Goal: Task Accomplishment & Management: Complete application form

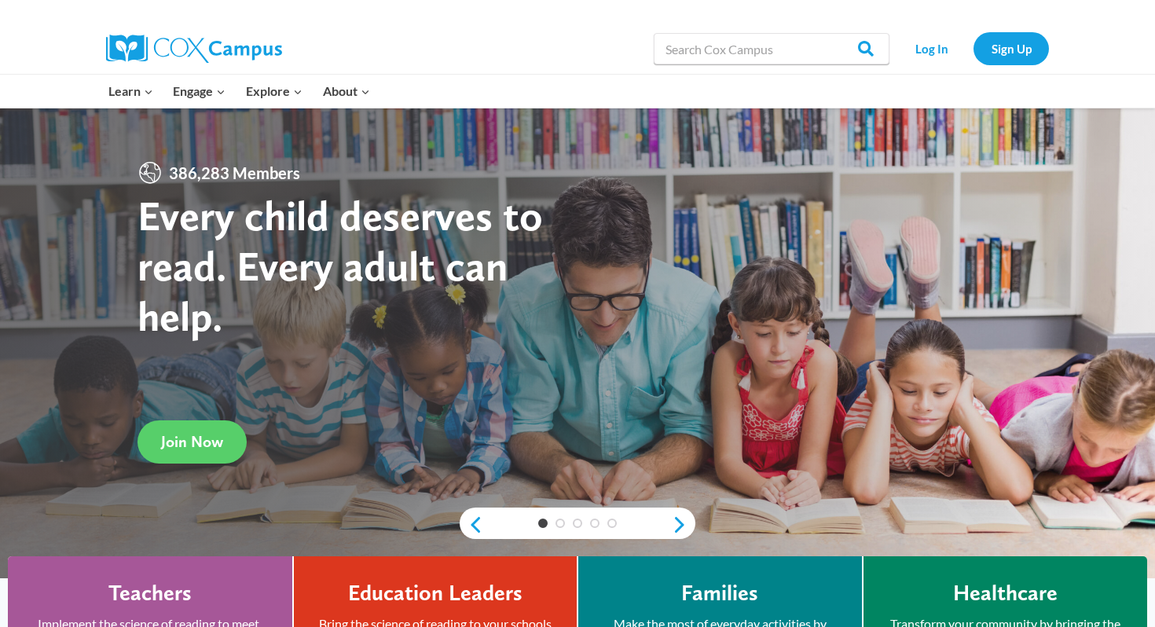
click at [935, 49] on link "Log In" at bounding box center [931, 48] width 68 height 32
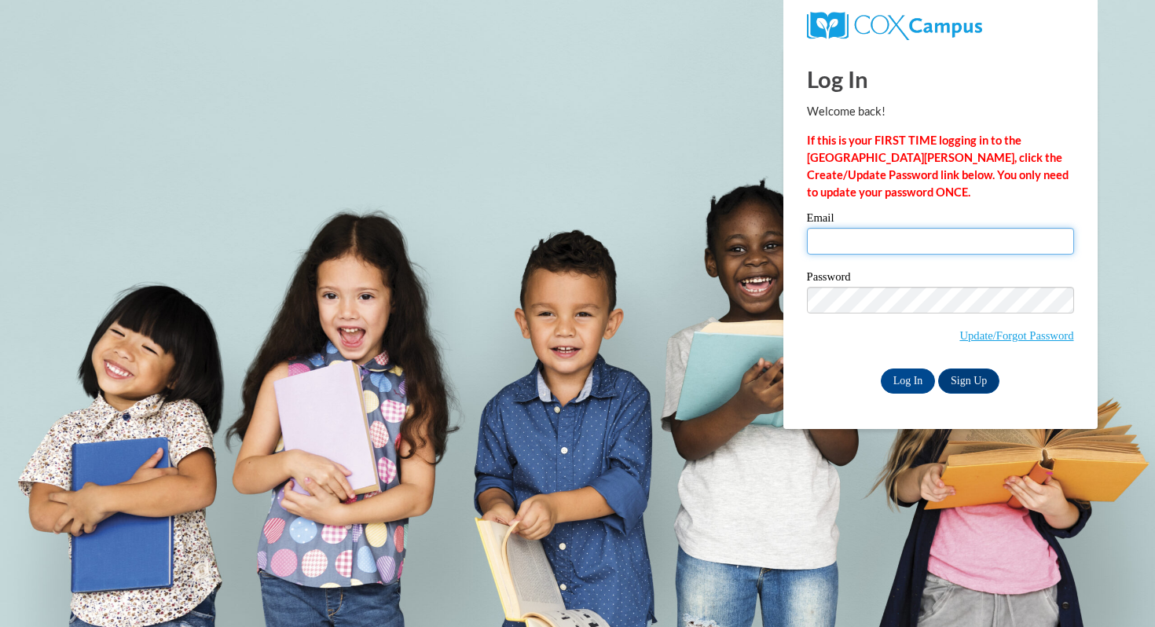
click at [863, 234] on input "Email" at bounding box center [940, 241] width 267 height 27
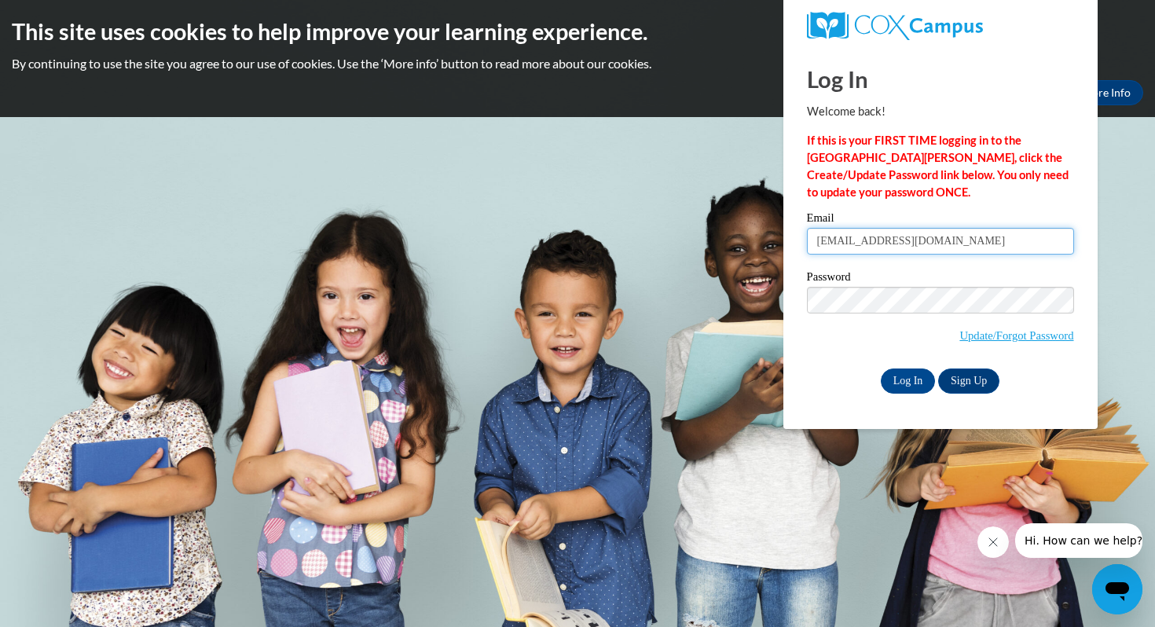
type input "[EMAIL_ADDRESS][DOMAIN_NAME]"
click at [915, 384] on input "Log In" at bounding box center [908, 380] width 55 height 25
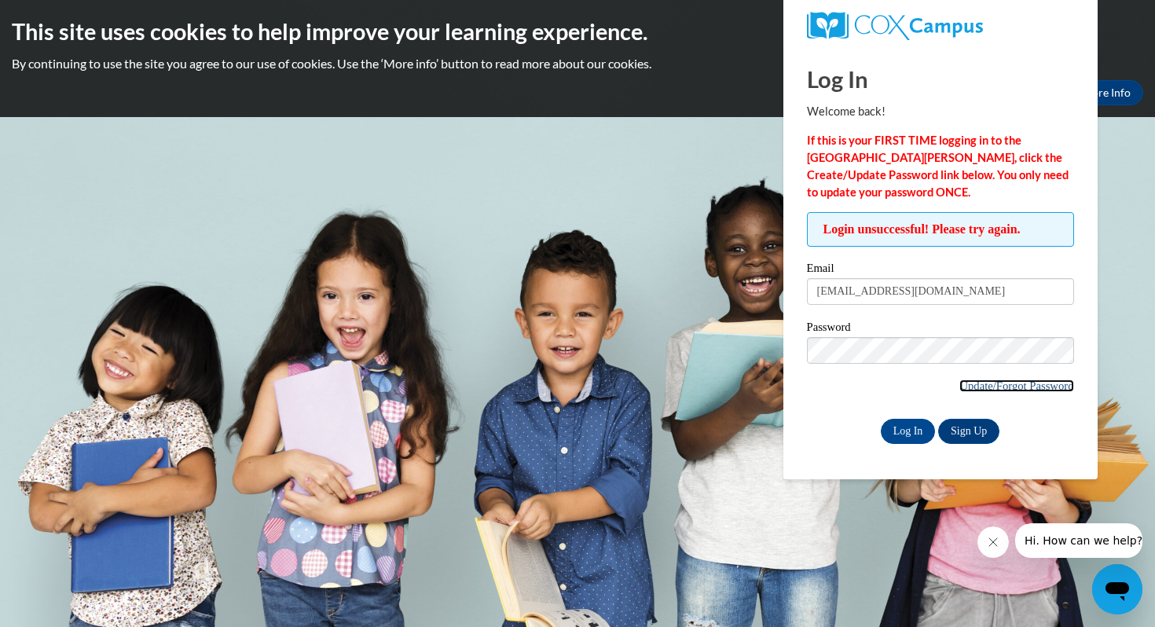
click at [1004, 387] on link "Update/Forgot Password" at bounding box center [1016, 385] width 114 height 13
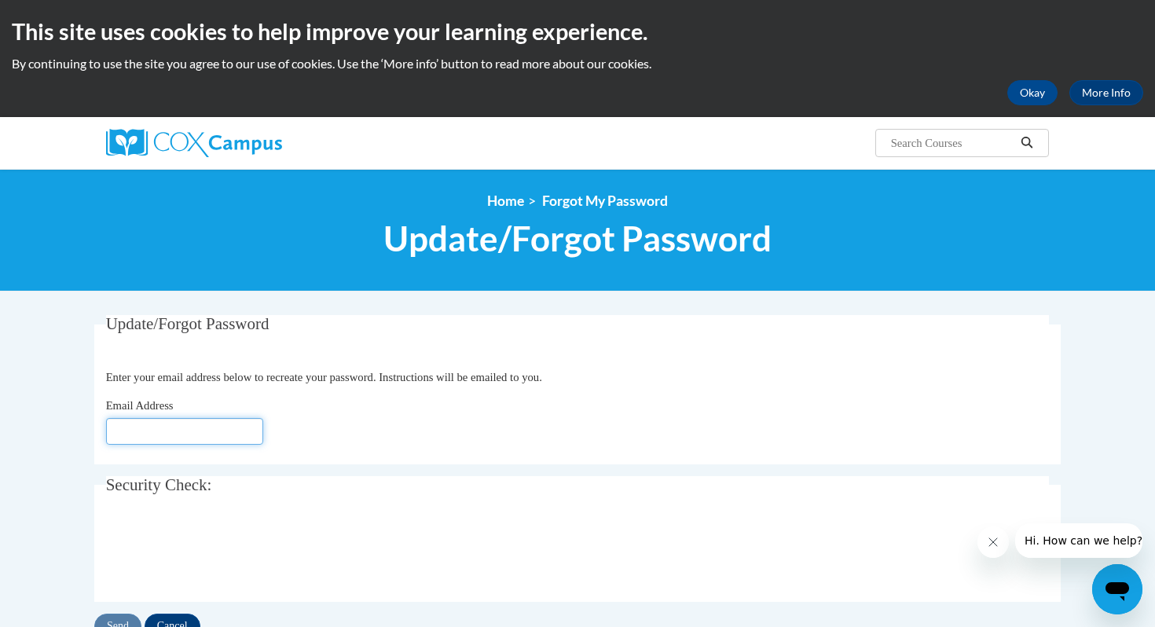
click at [227, 423] on input "Email Address" at bounding box center [184, 431] width 157 height 27
type input "[EMAIL_ADDRESS][DOMAIN_NAME]"
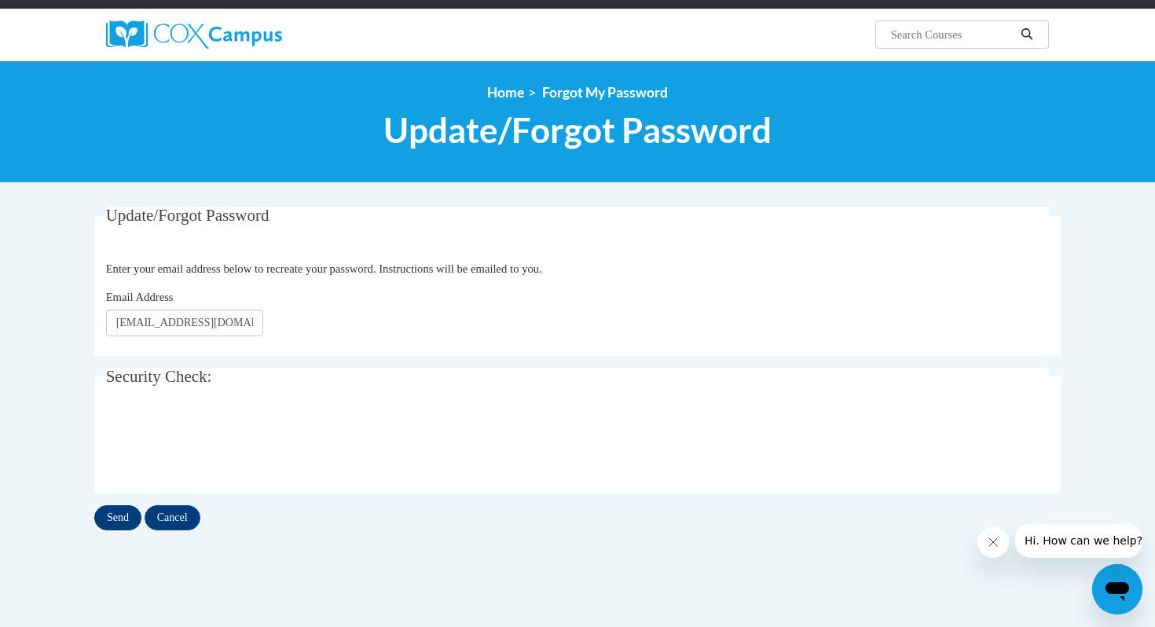
scroll to position [110, 0]
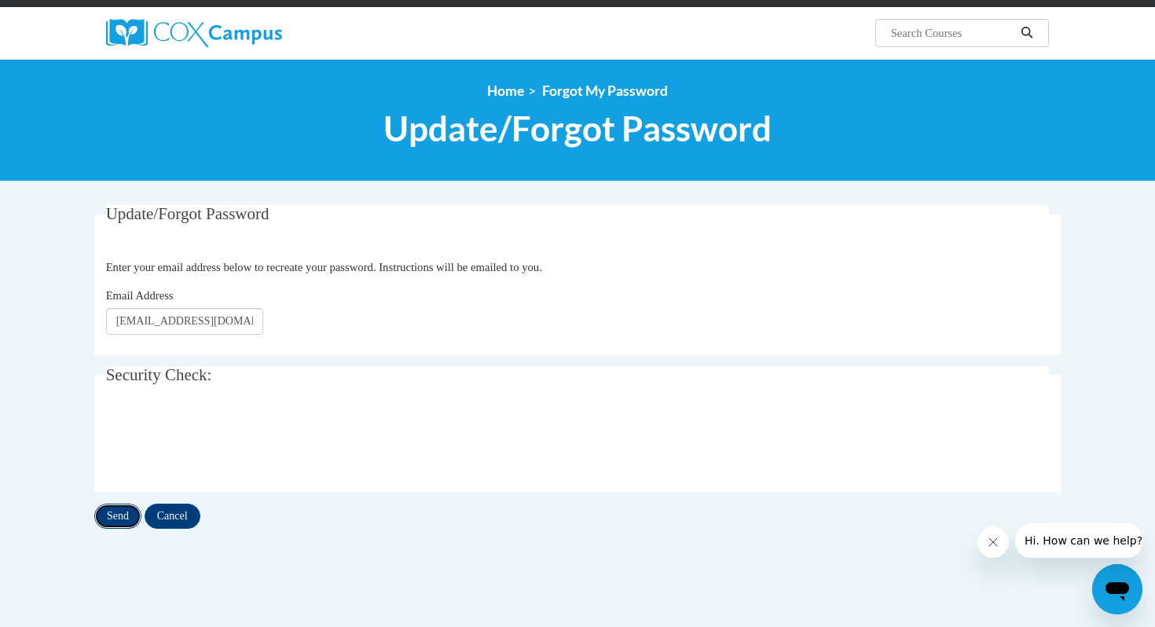
click at [121, 511] on input "Send" at bounding box center [117, 516] width 47 height 25
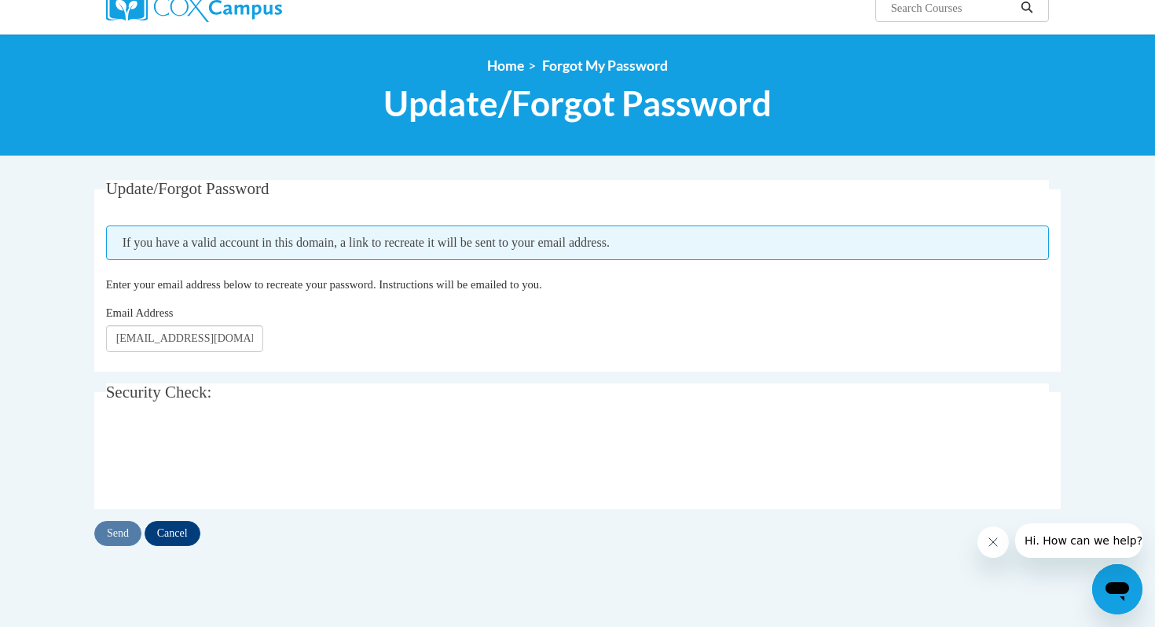
scroll to position [206, 0]
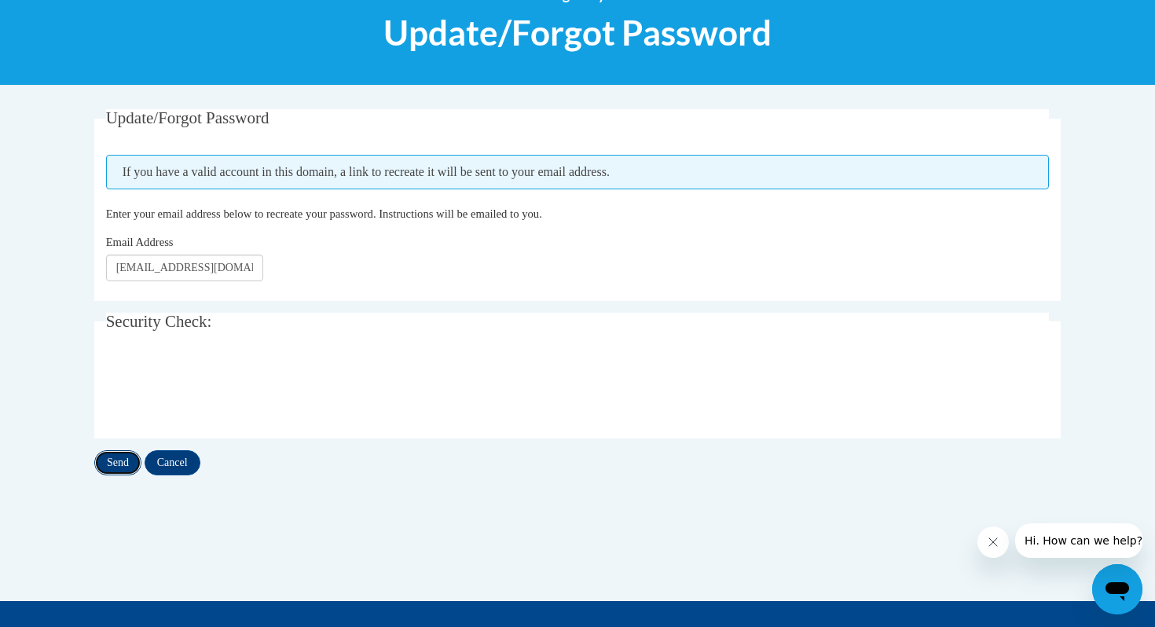
click at [120, 464] on input "Send" at bounding box center [117, 462] width 47 height 25
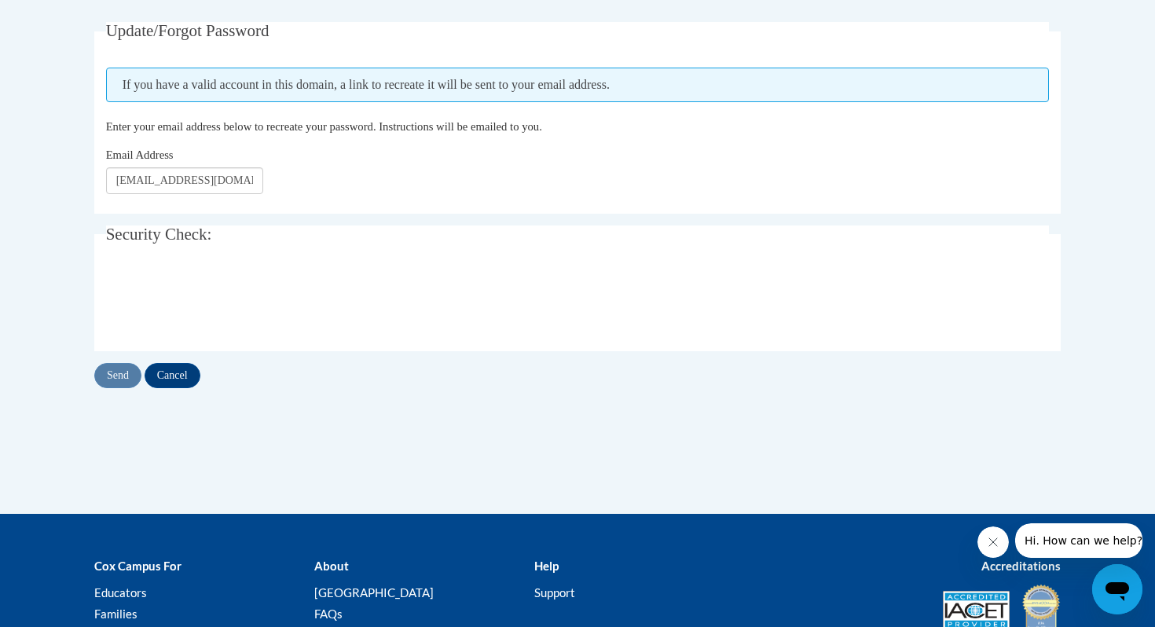
scroll to position [438, 0]
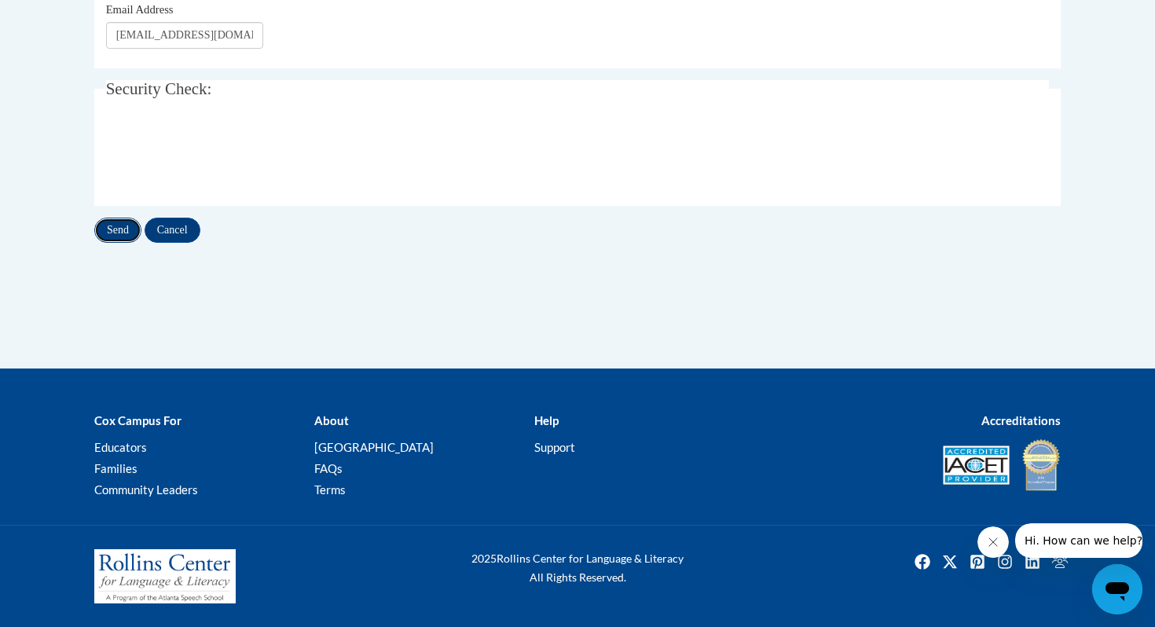
click at [119, 230] on input "Send" at bounding box center [117, 230] width 47 height 25
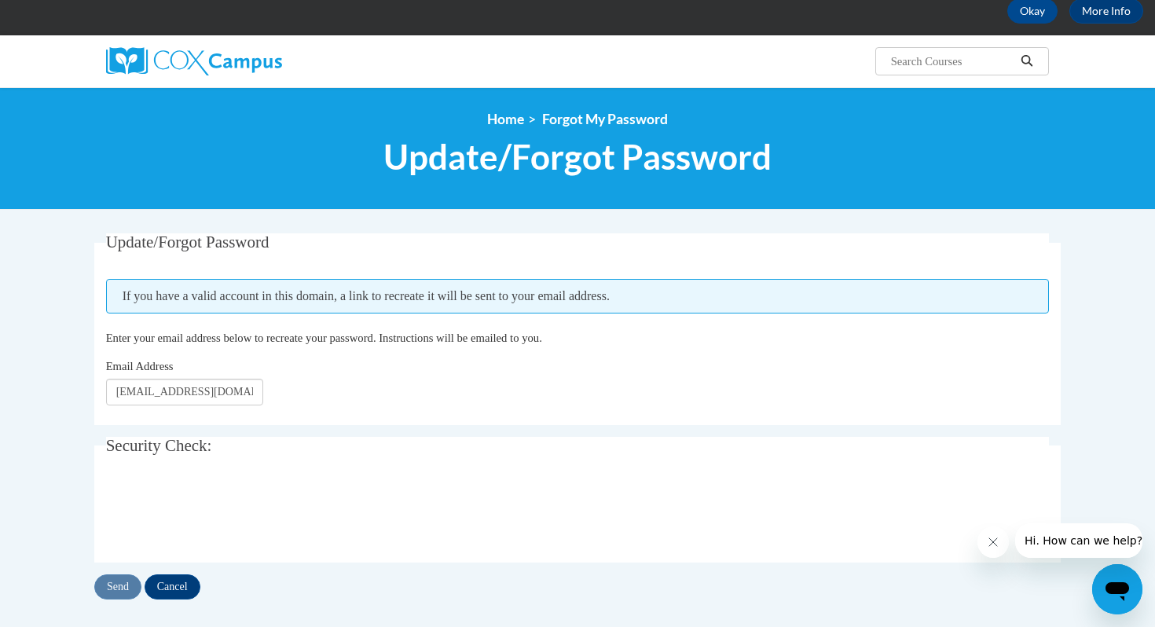
scroll to position [82, 0]
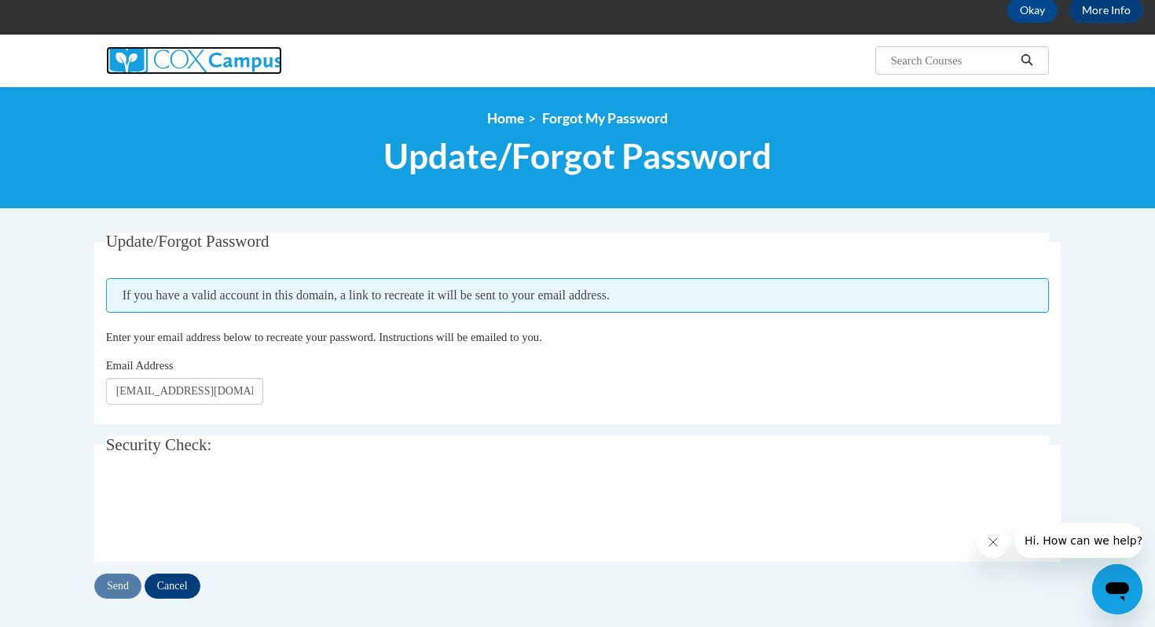
click at [255, 57] on img at bounding box center [194, 60] width 176 height 28
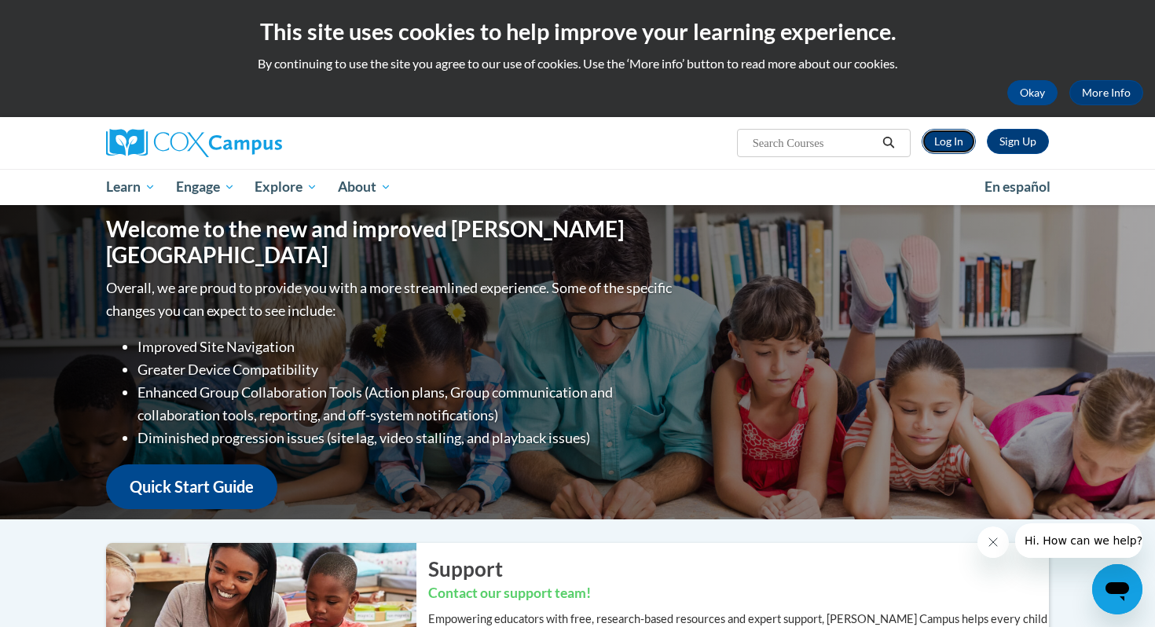
click at [947, 138] on link "Log In" at bounding box center [949, 141] width 54 height 25
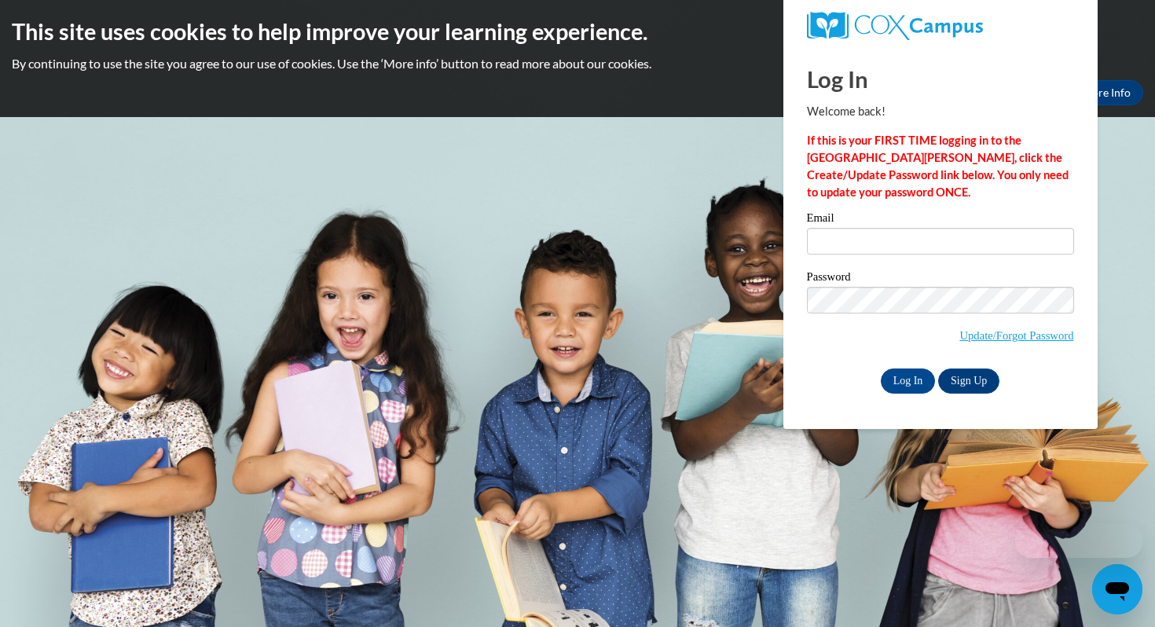
click at [925, 259] on div "Email" at bounding box center [940, 239] width 267 height 54
click at [925, 254] on div "Email" at bounding box center [940, 239] width 267 height 54
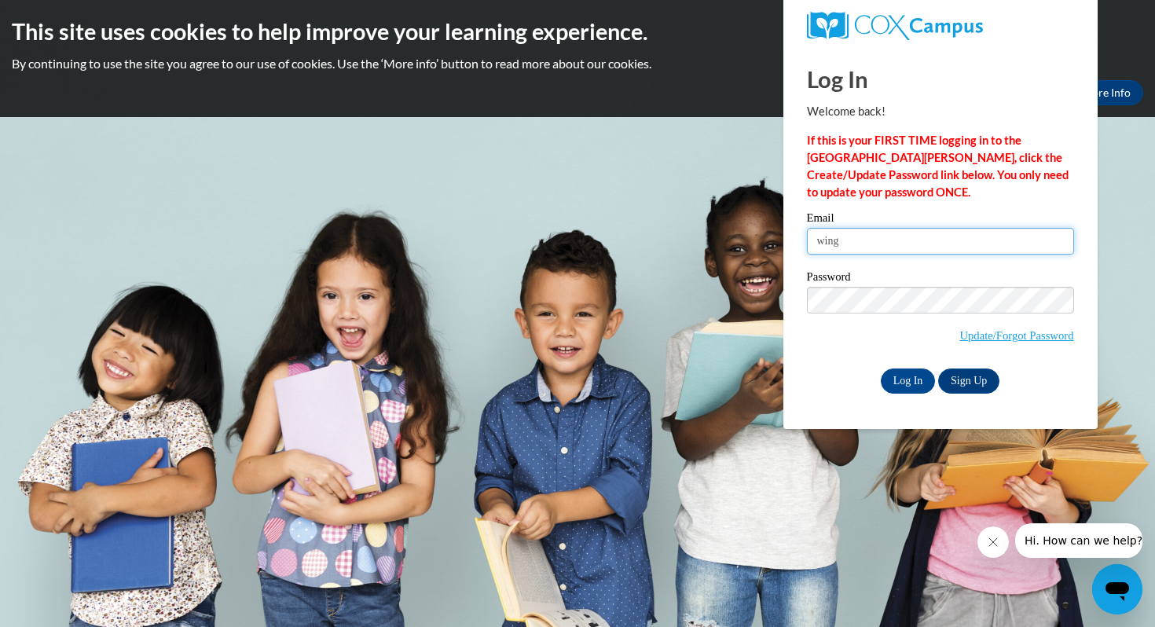
type input "[EMAIL_ADDRESS][DOMAIN_NAME]"
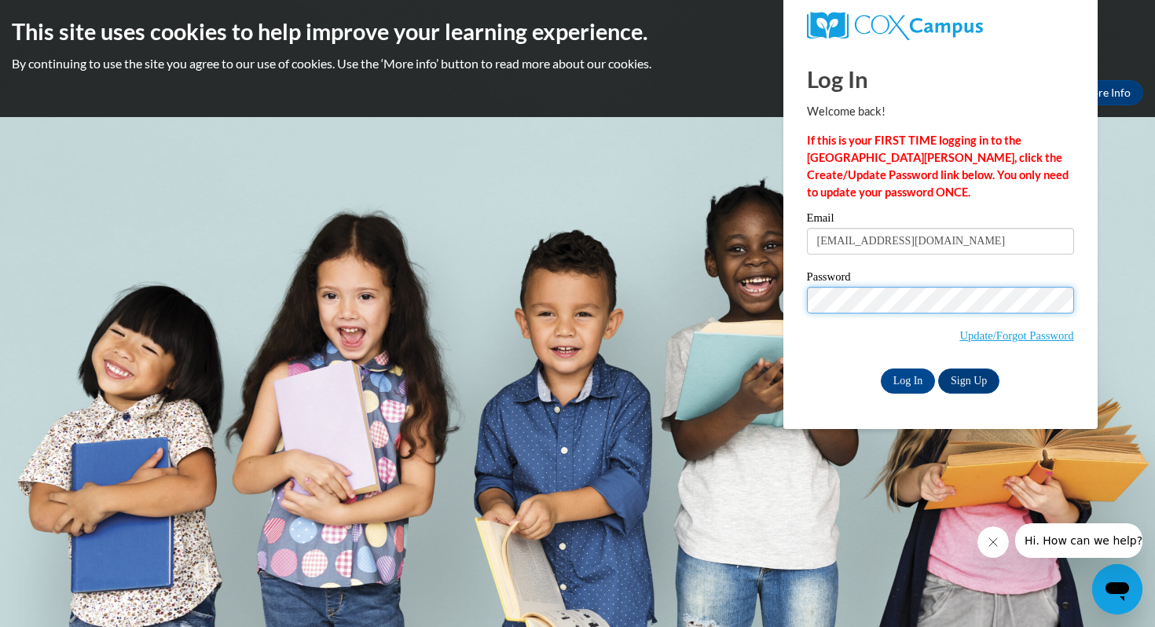
click at [717, 300] on body "This site uses cookies to help improve your learning experience. By continuing …" at bounding box center [577, 313] width 1155 height 627
click at [881, 368] on input "Log In" at bounding box center [908, 380] width 55 height 25
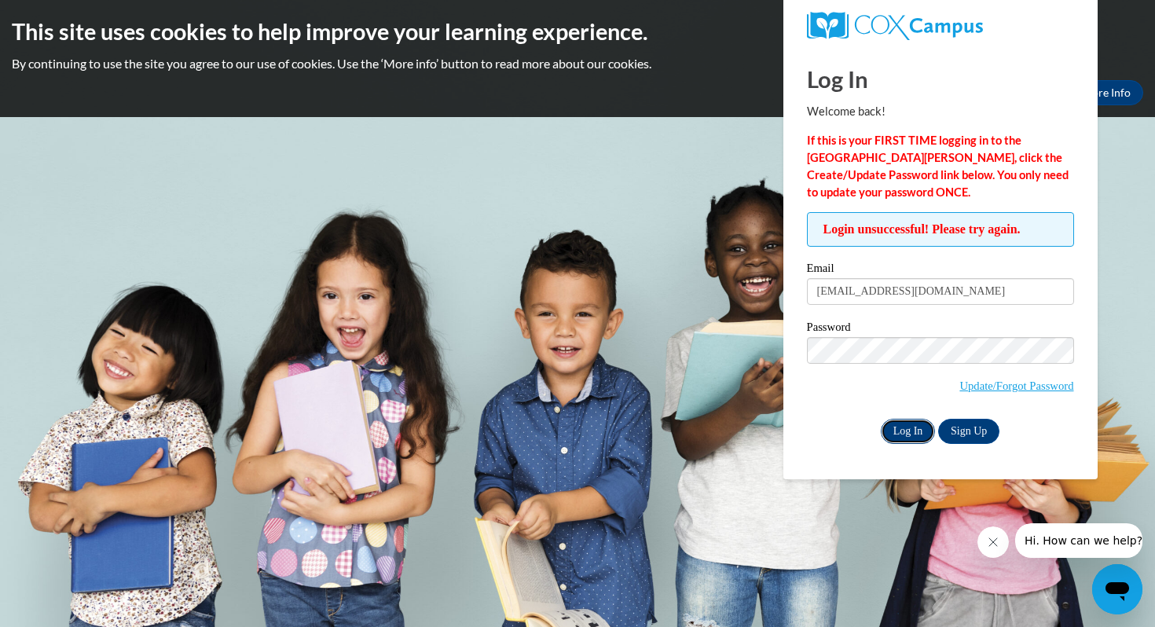
click at [907, 434] on input "Log In" at bounding box center [908, 431] width 55 height 25
click at [1048, 387] on link "Update/Forgot Password" at bounding box center [1016, 385] width 114 height 13
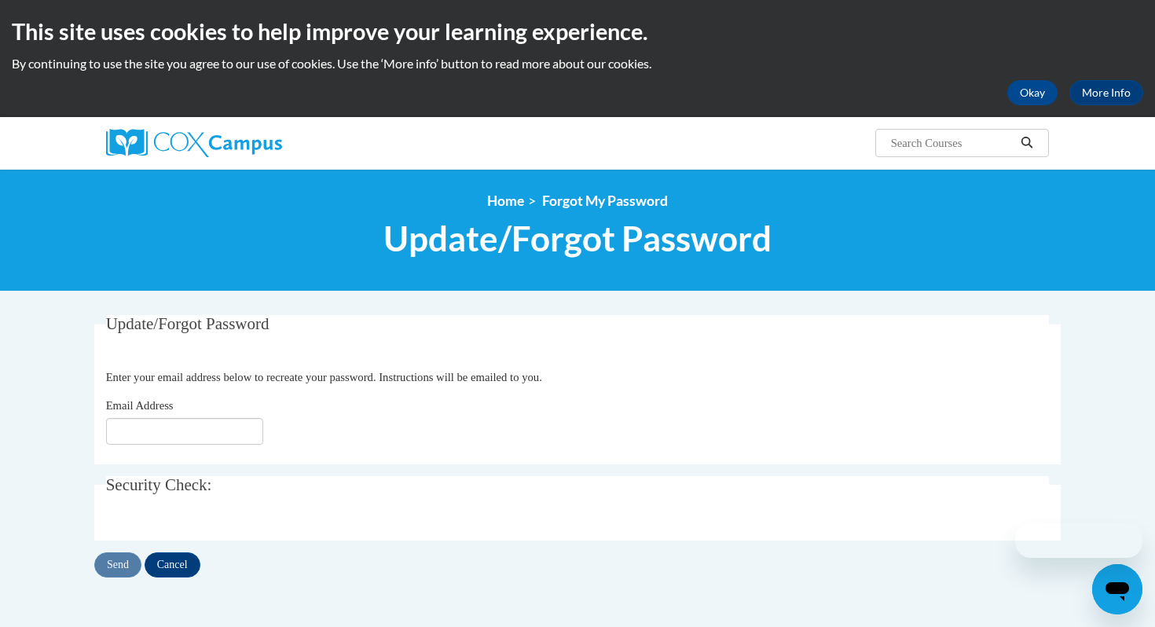
click at [270, 436] on div "Email Address" at bounding box center [578, 421] width 944 height 48
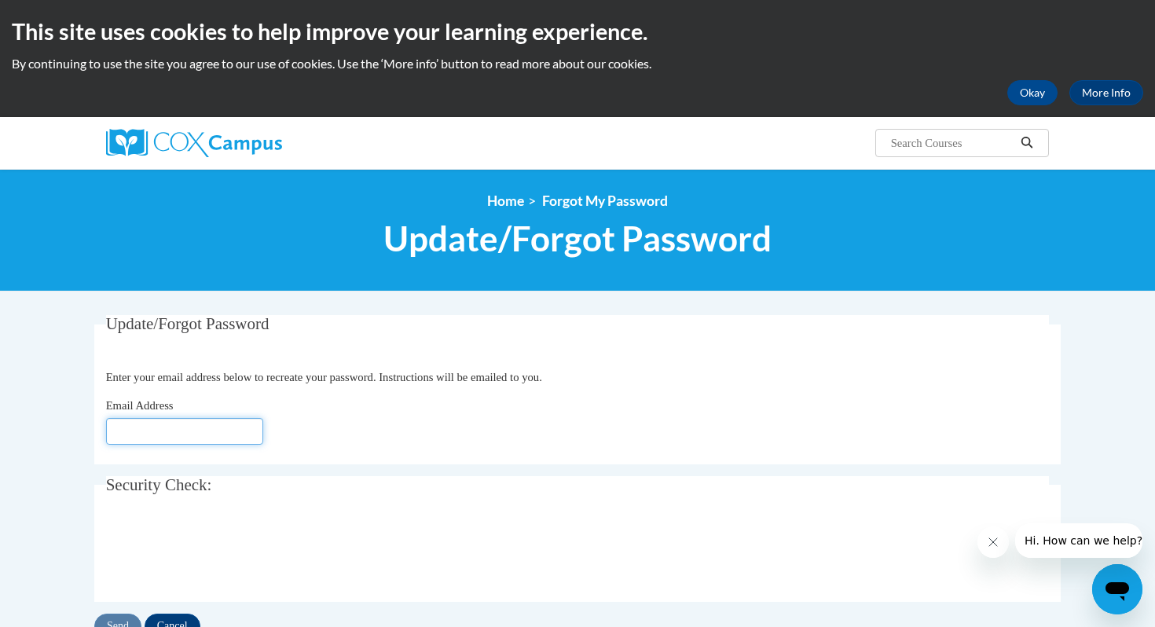
click at [255, 434] on input "Email Address" at bounding box center [184, 431] width 157 height 27
type input "[EMAIL_ADDRESS][DOMAIN_NAME]"
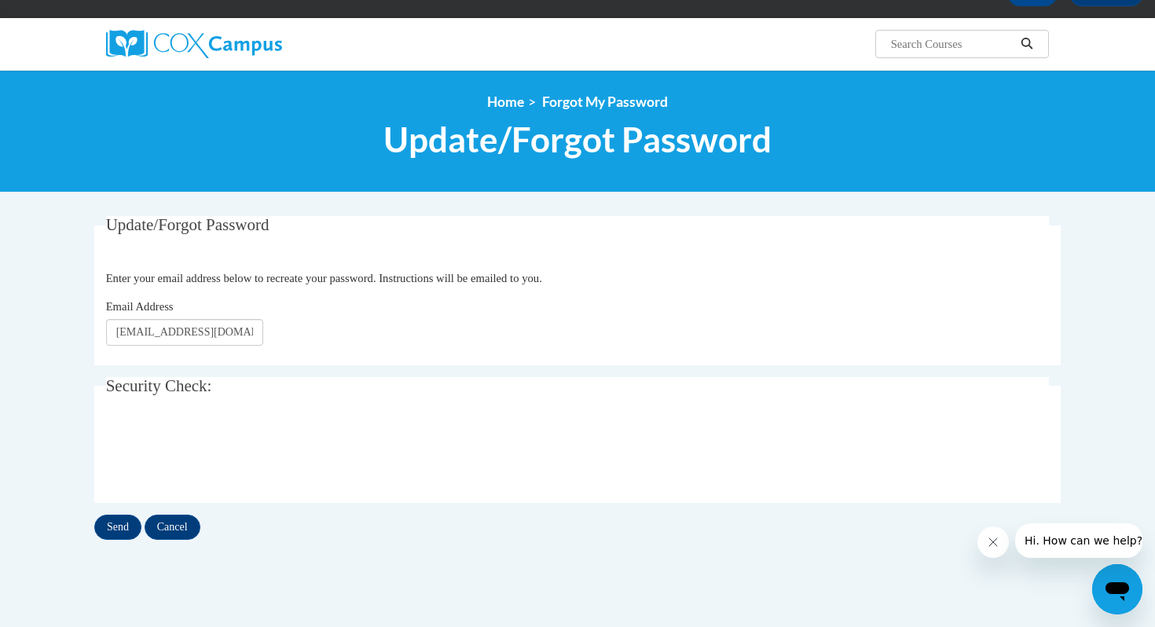
scroll to position [123, 0]
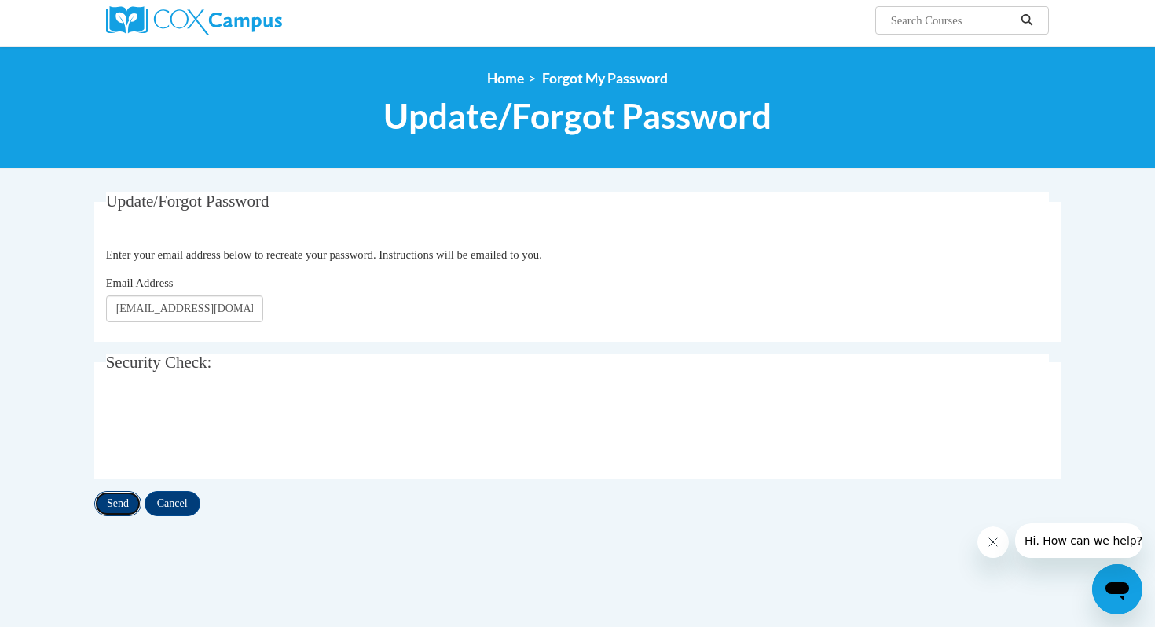
click at [126, 495] on input "Send" at bounding box center [117, 503] width 47 height 25
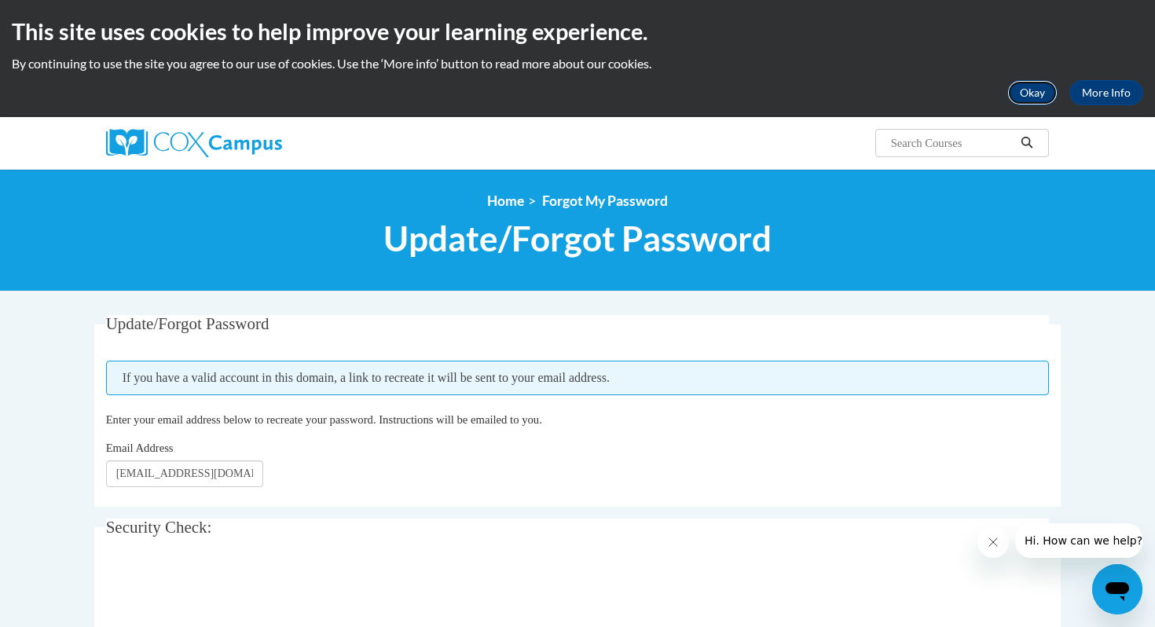
click at [1023, 94] on button "Okay" at bounding box center [1032, 92] width 50 height 25
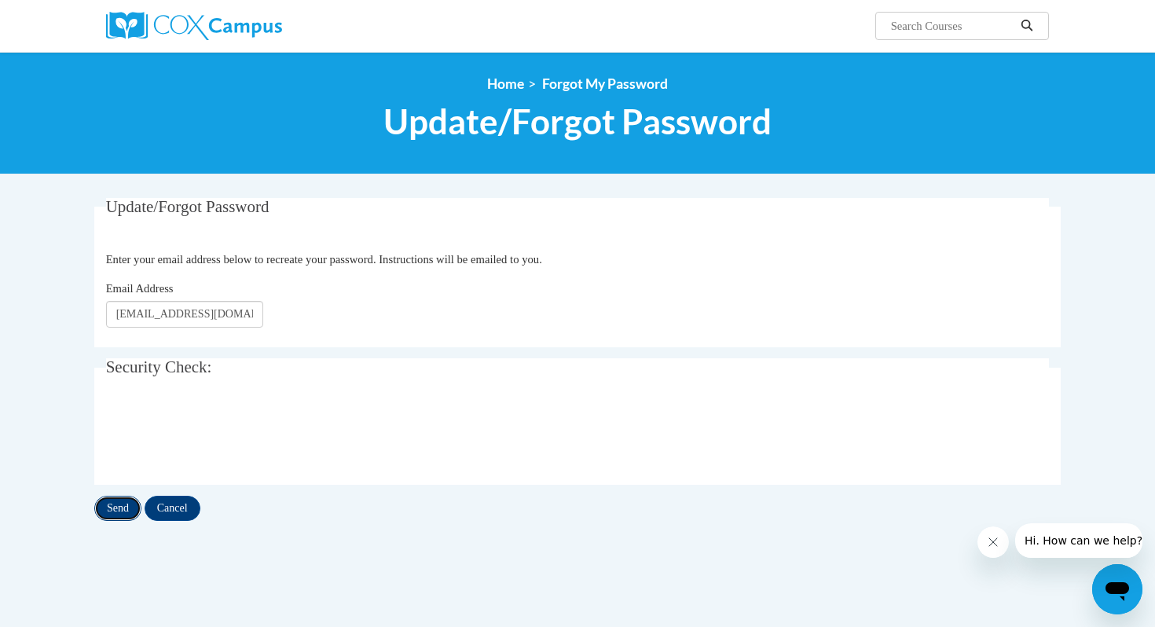
click at [130, 509] on input "Send" at bounding box center [117, 508] width 47 height 25
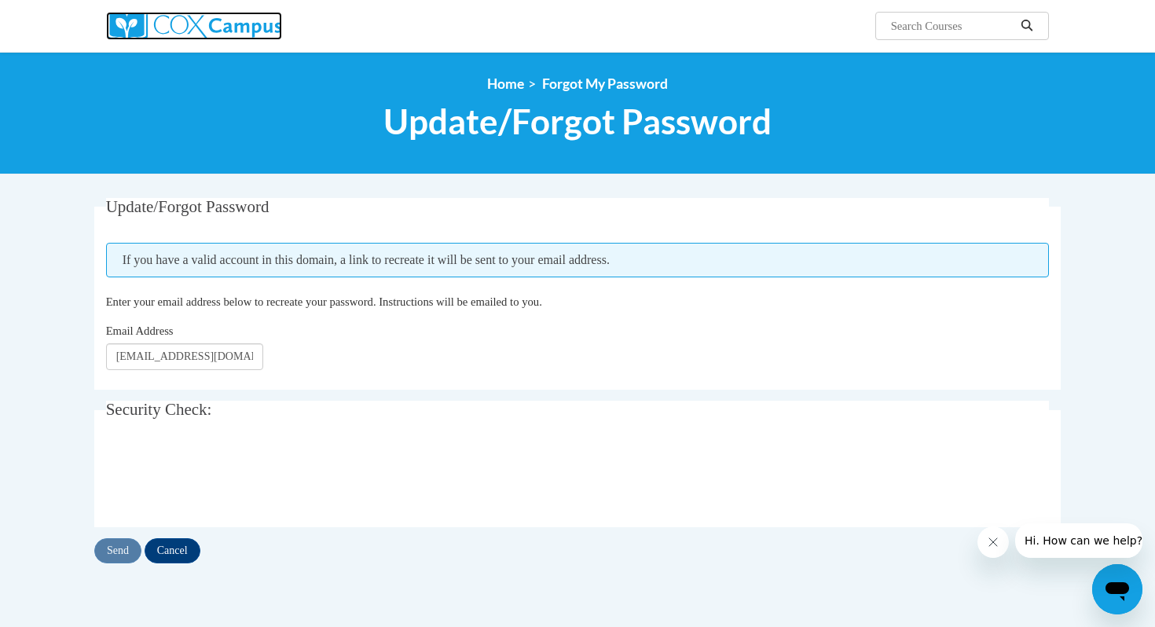
click at [143, 27] on img at bounding box center [194, 26] width 176 height 28
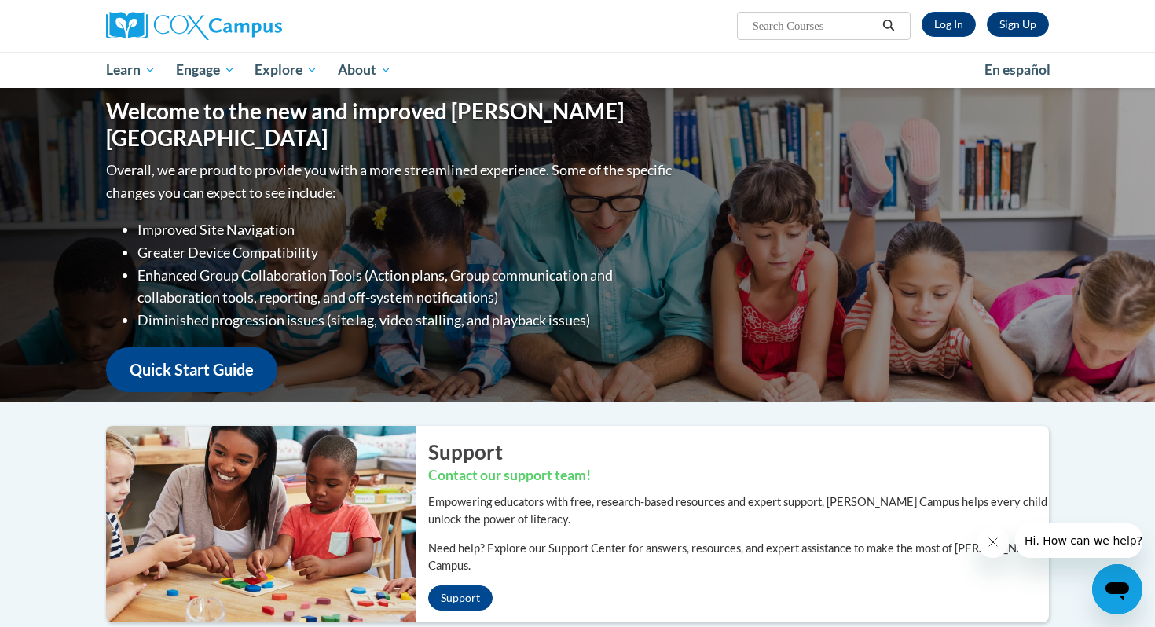
click at [844, 27] on input "Search..." at bounding box center [814, 25] width 126 height 19
click at [953, 26] on link "Log In" at bounding box center [949, 24] width 54 height 25
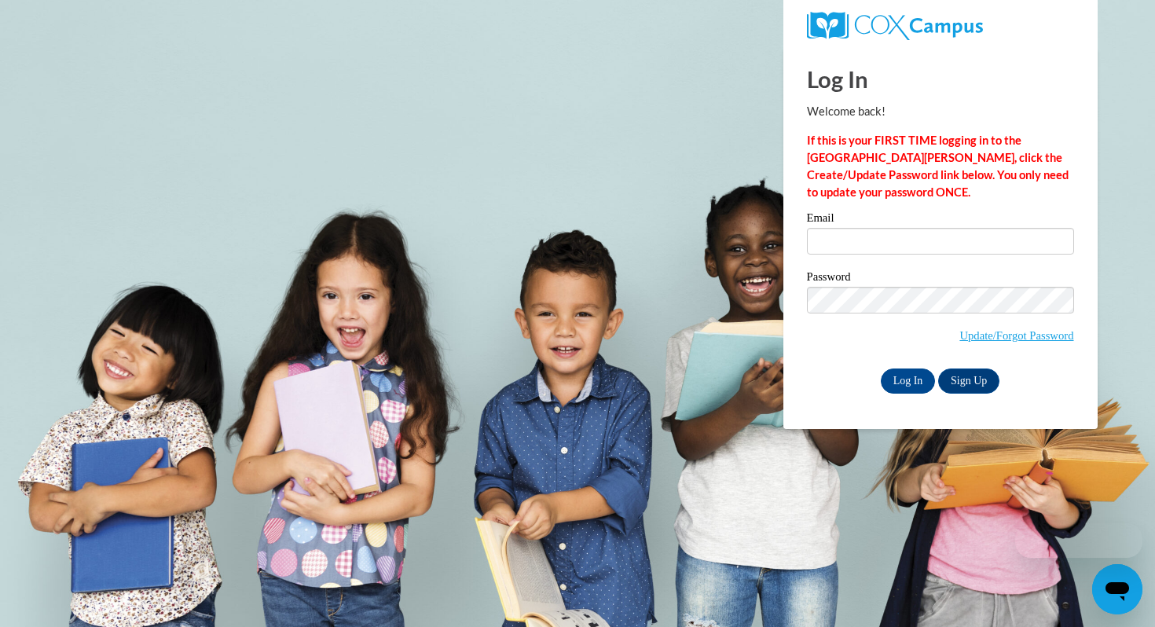
click at [827, 258] on div "Email" at bounding box center [940, 239] width 267 height 54
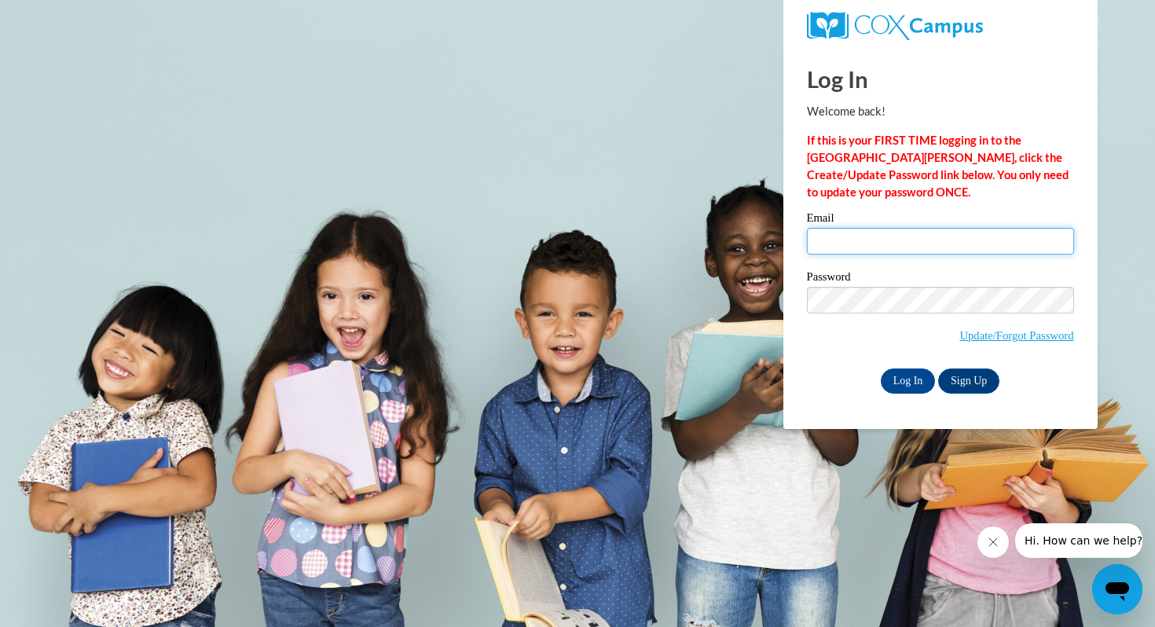
click at [836, 252] on input "Email" at bounding box center [940, 241] width 267 height 27
type input "[EMAIL_ADDRESS][DOMAIN_NAME]"
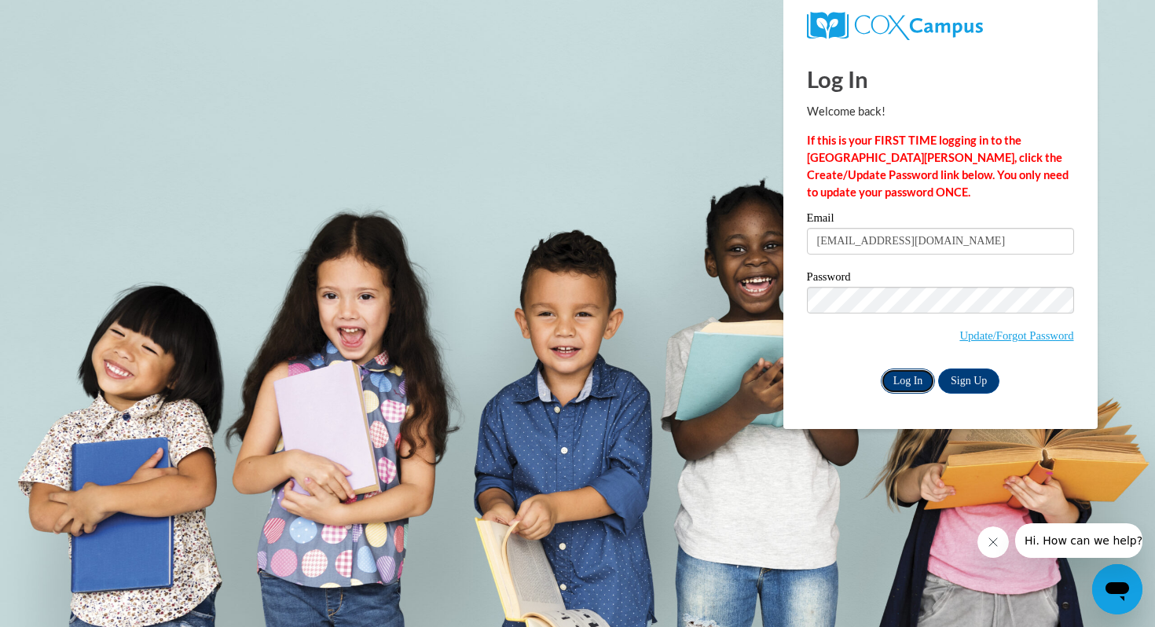
click at [914, 390] on input "Log In" at bounding box center [908, 380] width 55 height 25
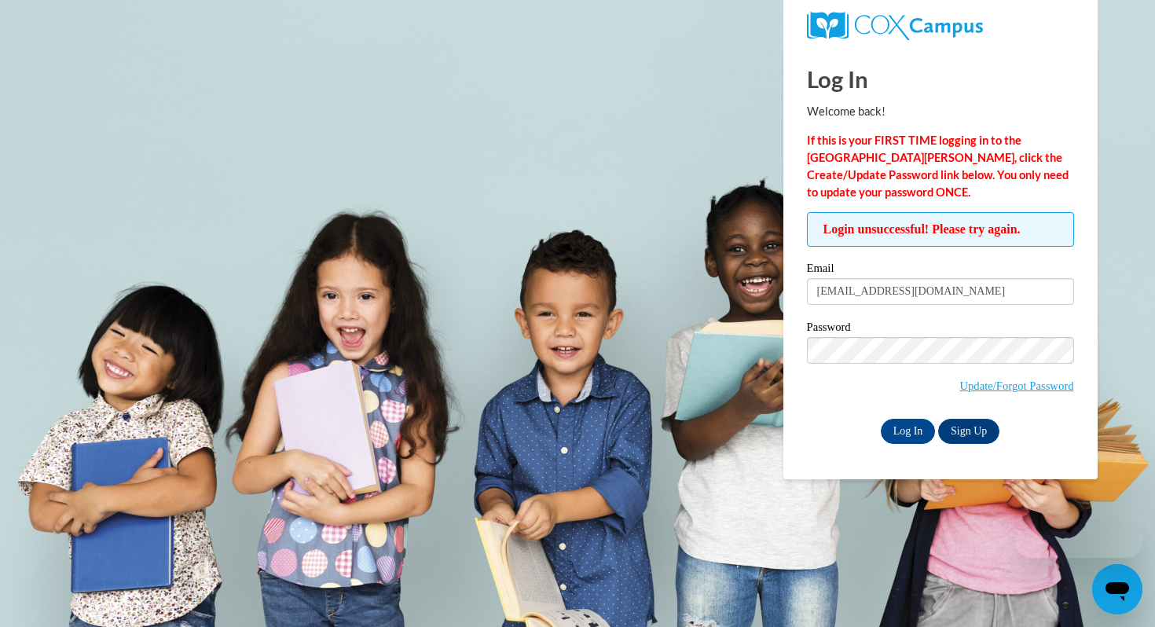
click at [970, 398] on span "Update/Forgot Password" at bounding box center [940, 369] width 267 height 65
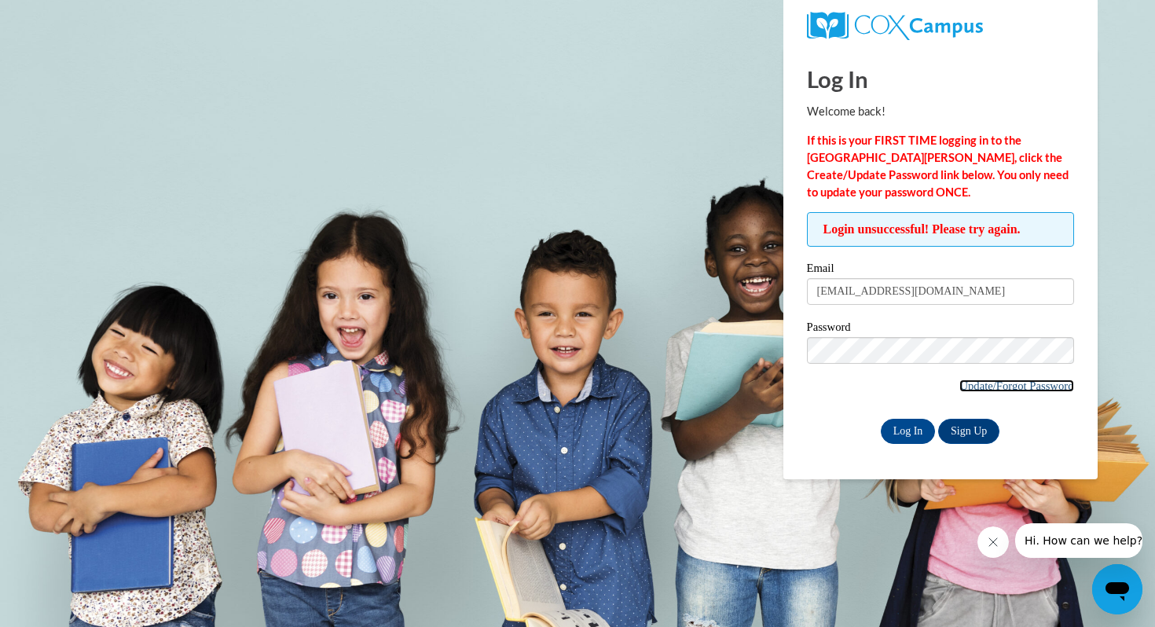
click at [973, 391] on link "Update/Forgot Password" at bounding box center [1016, 385] width 114 height 13
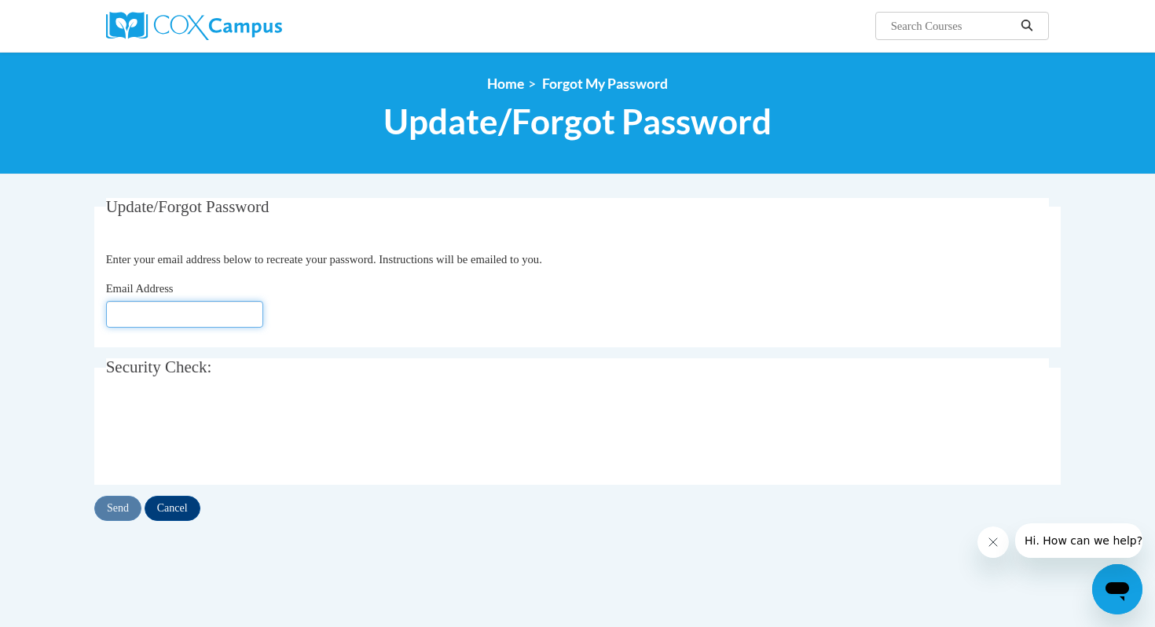
click at [207, 311] on input "Email Address" at bounding box center [184, 314] width 157 height 27
type input "[EMAIL_ADDRESS][DOMAIN_NAME]"
click at [115, 507] on input "Send" at bounding box center [117, 508] width 47 height 25
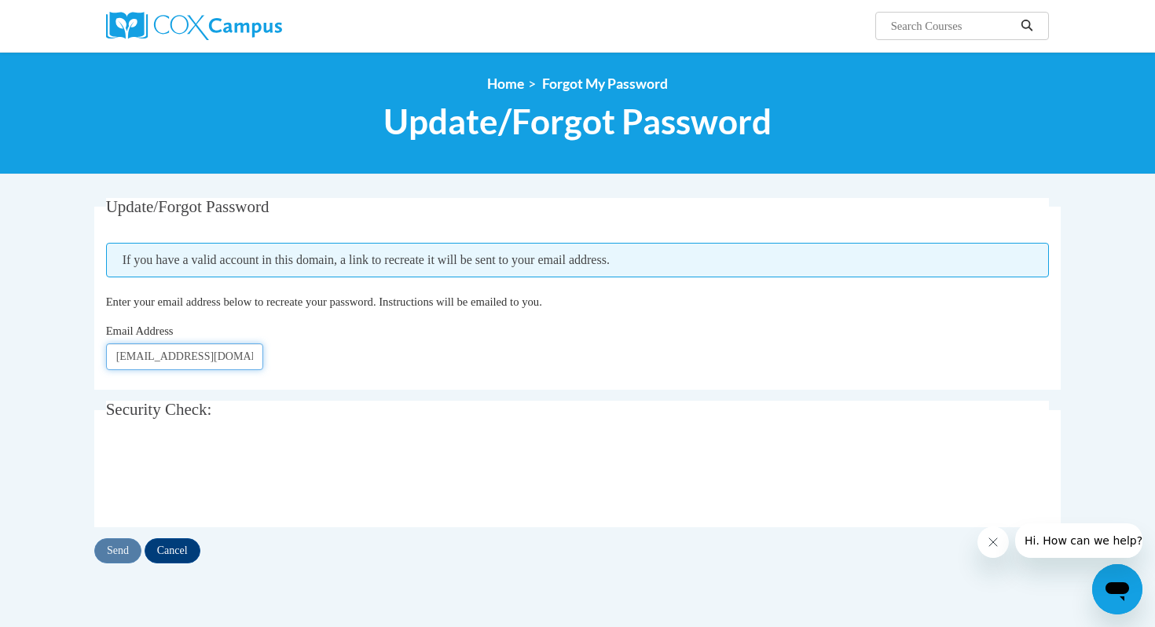
click at [212, 354] on input "wingla10@uwgb.edu" at bounding box center [184, 356] width 157 height 27
click at [173, 548] on input "Cancel" at bounding box center [173, 550] width 56 height 25
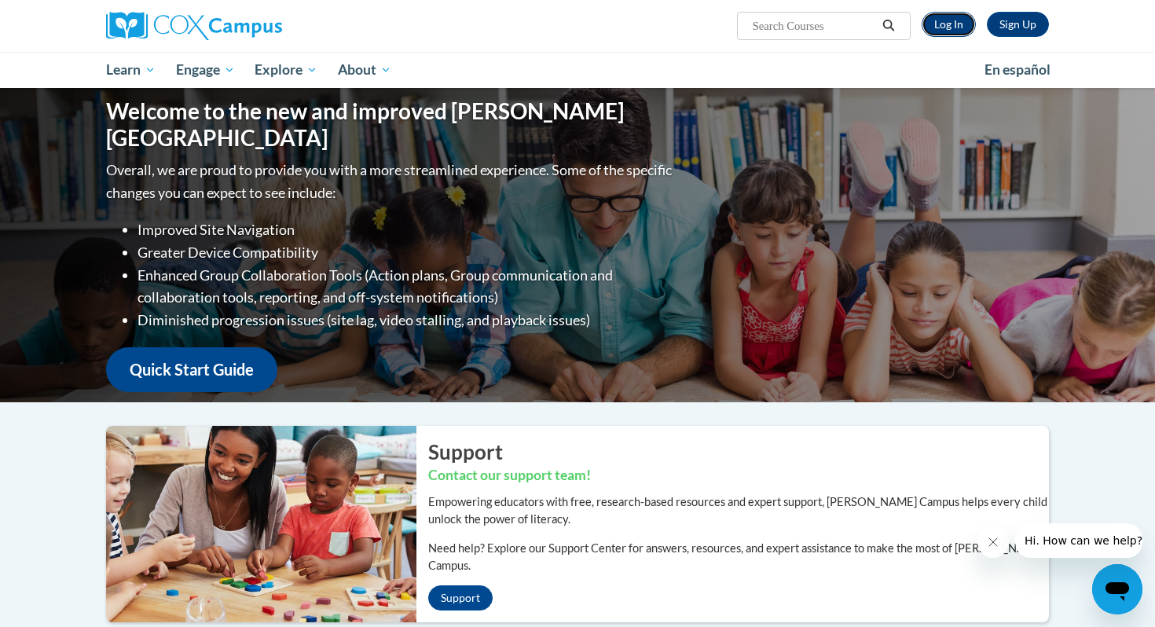
click at [954, 19] on link "Log In" at bounding box center [949, 24] width 54 height 25
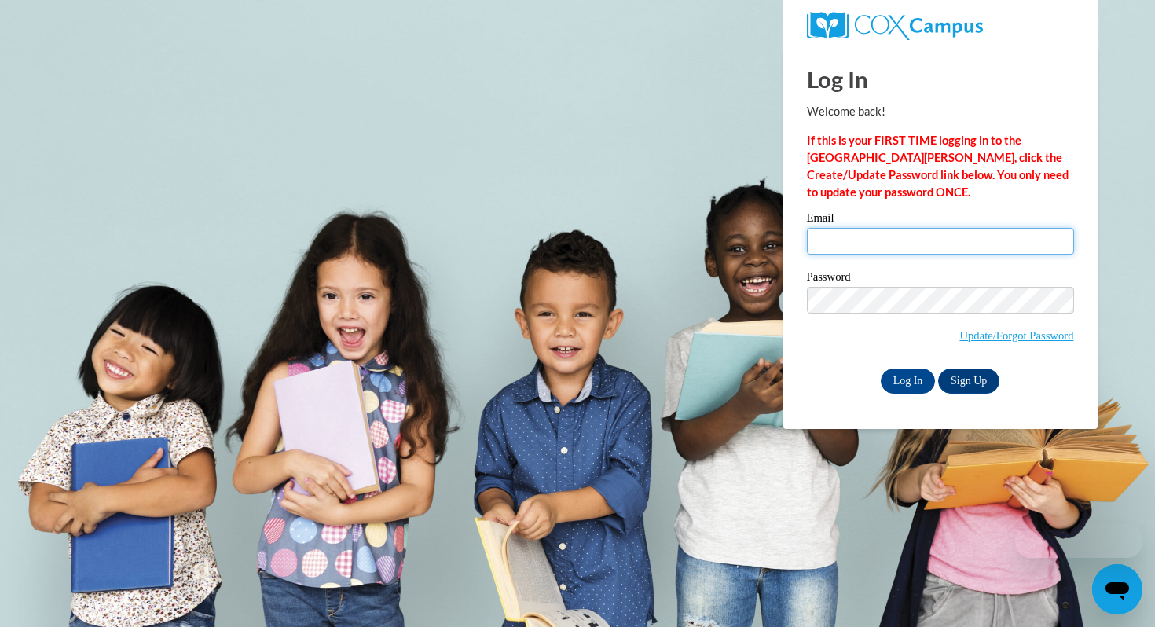
click at [898, 251] on input "Email" at bounding box center [940, 241] width 267 height 27
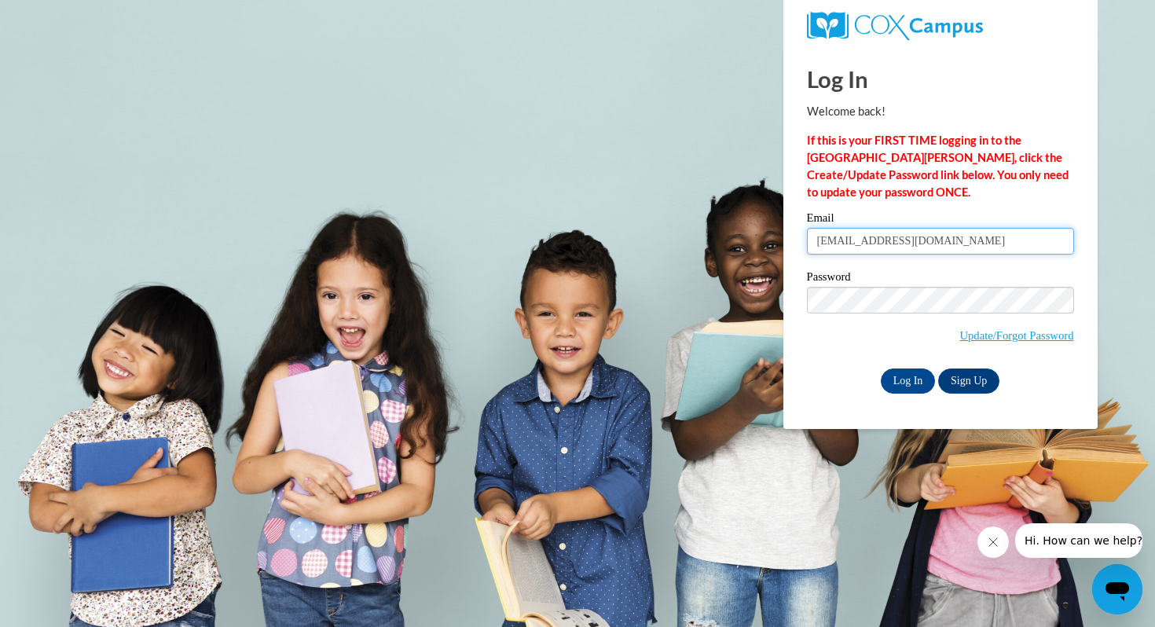
type input "[EMAIL_ADDRESS][DOMAIN_NAME]"
click at [914, 284] on label "Password" at bounding box center [940, 279] width 267 height 16
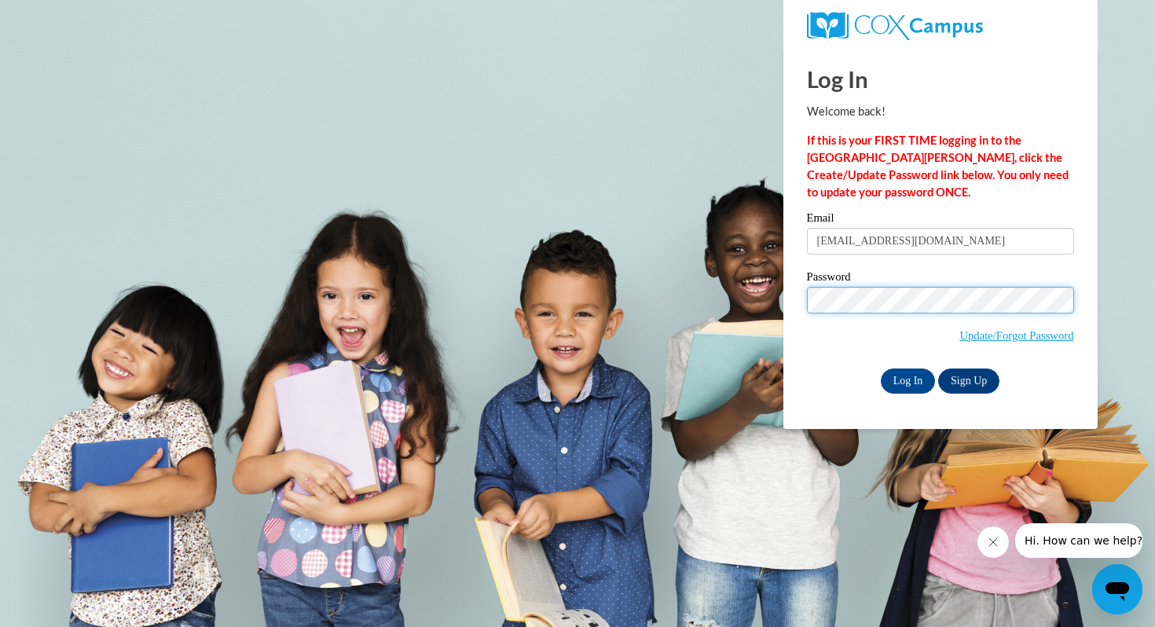
click at [881, 368] on input "Log In" at bounding box center [908, 380] width 55 height 25
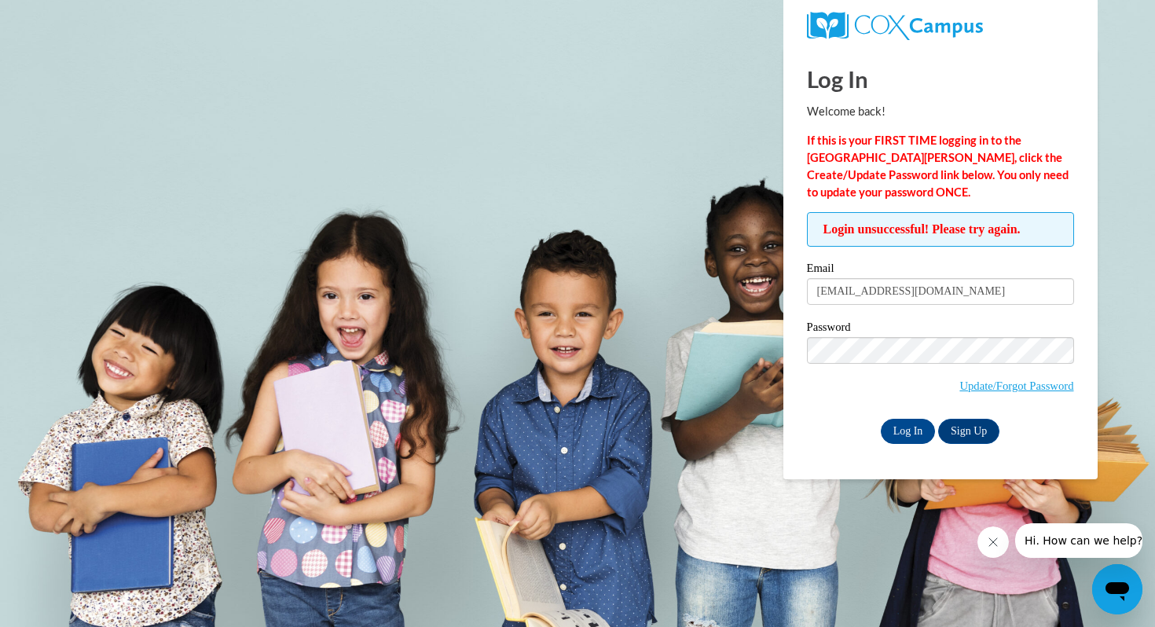
click at [976, 395] on span "Update/Forgot Password" at bounding box center [940, 369] width 267 height 65
click at [976, 388] on link "Update/Forgot Password" at bounding box center [1016, 385] width 114 height 13
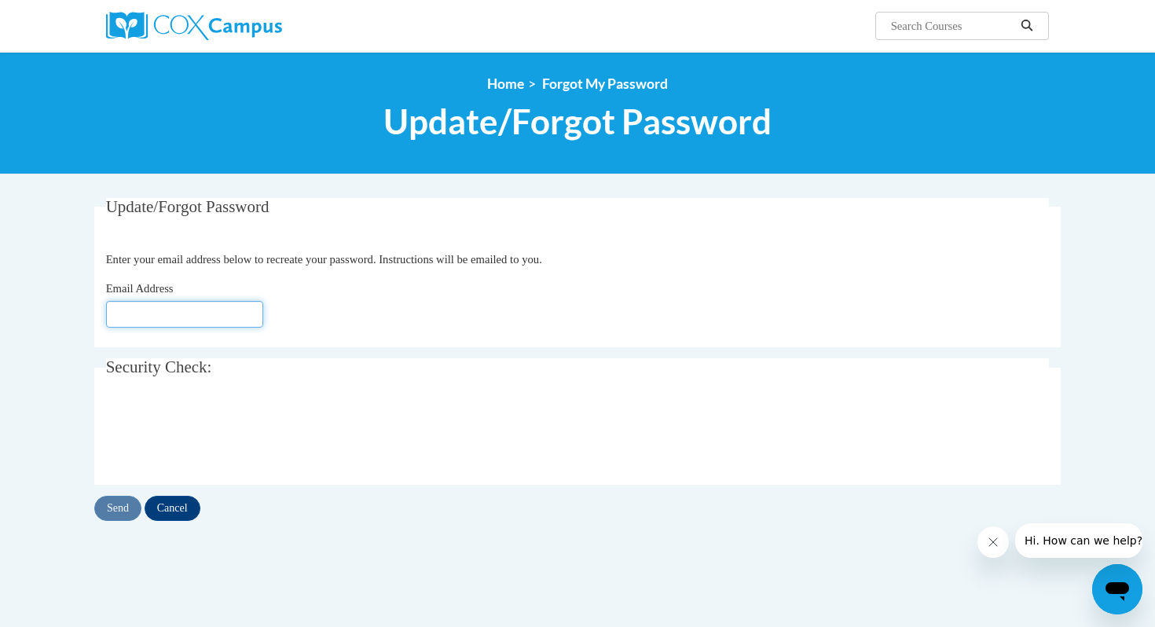
click at [211, 318] on input "Email Address" at bounding box center [184, 314] width 157 height 27
type input "[EMAIL_ADDRESS][DOMAIN_NAME]"
click at [119, 506] on input "Send" at bounding box center [117, 508] width 47 height 25
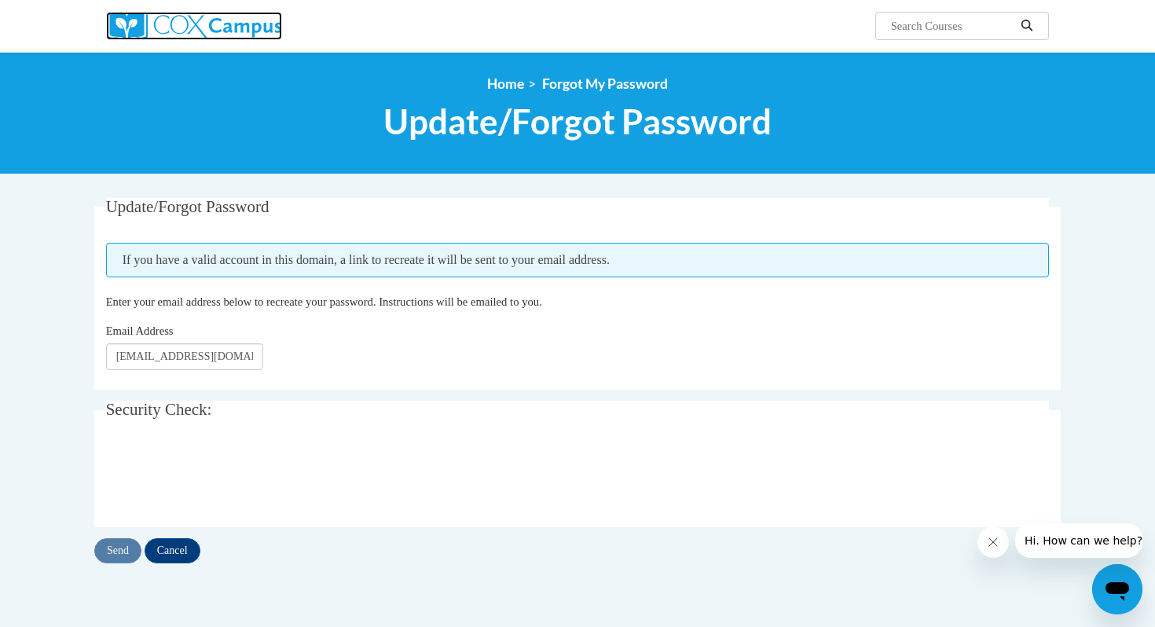
click at [192, 27] on img at bounding box center [194, 26] width 176 height 28
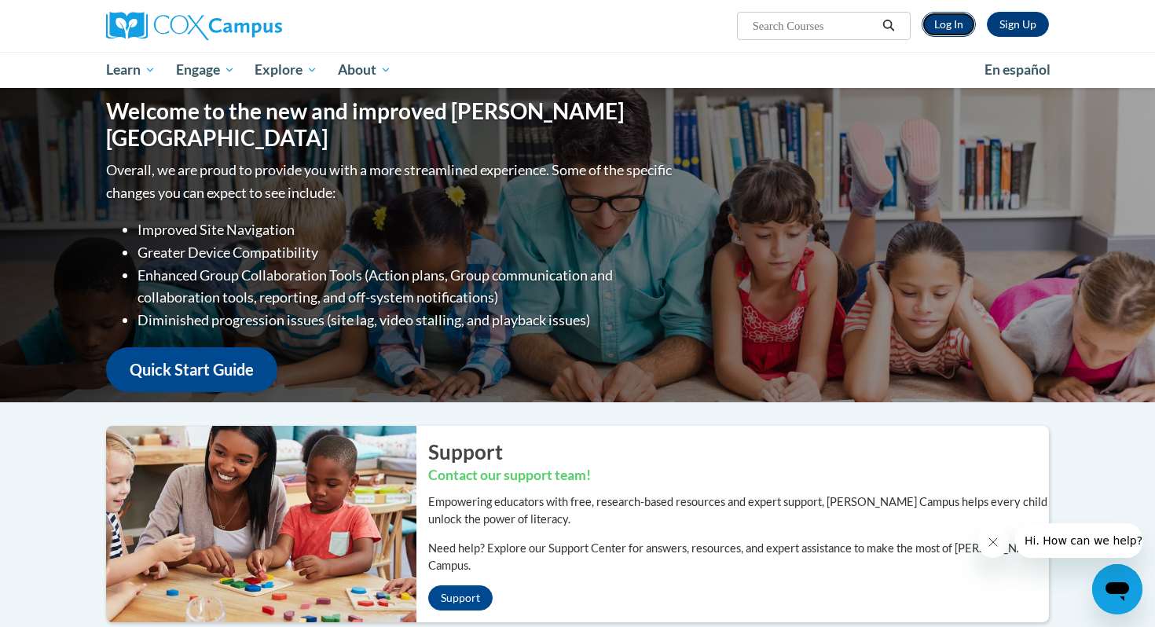
click at [955, 30] on link "Log In" at bounding box center [949, 24] width 54 height 25
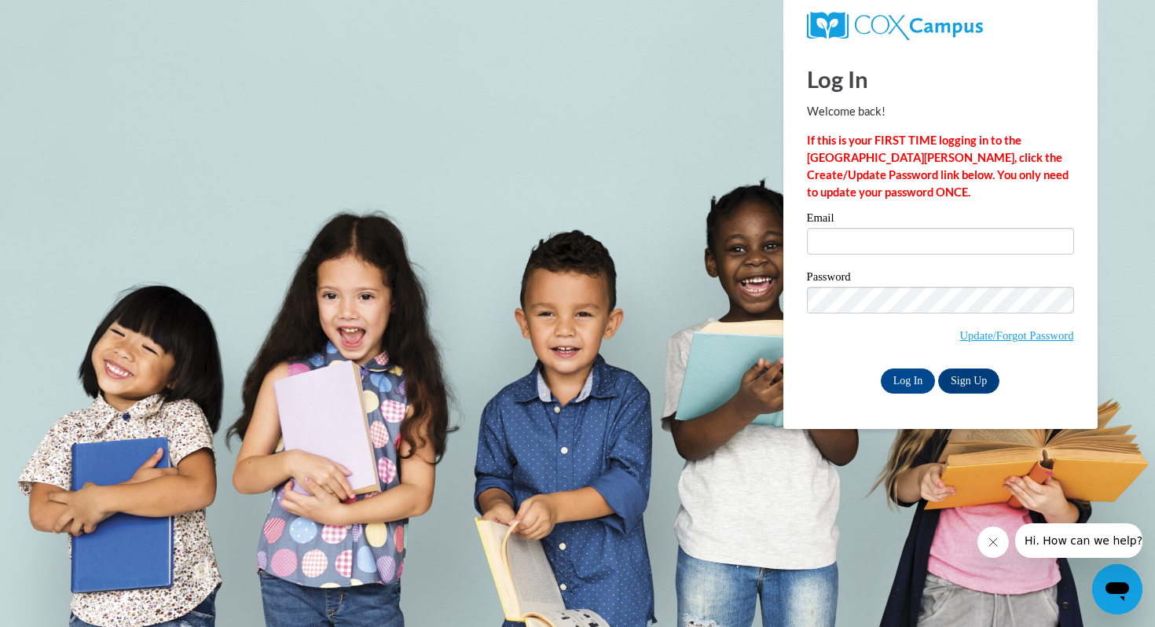
click at [887, 262] on div "Email" at bounding box center [940, 239] width 267 height 54
click at [887, 251] on input "Email" at bounding box center [940, 241] width 267 height 27
type input "lindseyw10@icloud.com"
click at [899, 372] on input "Log In" at bounding box center [908, 380] width 55 height 25
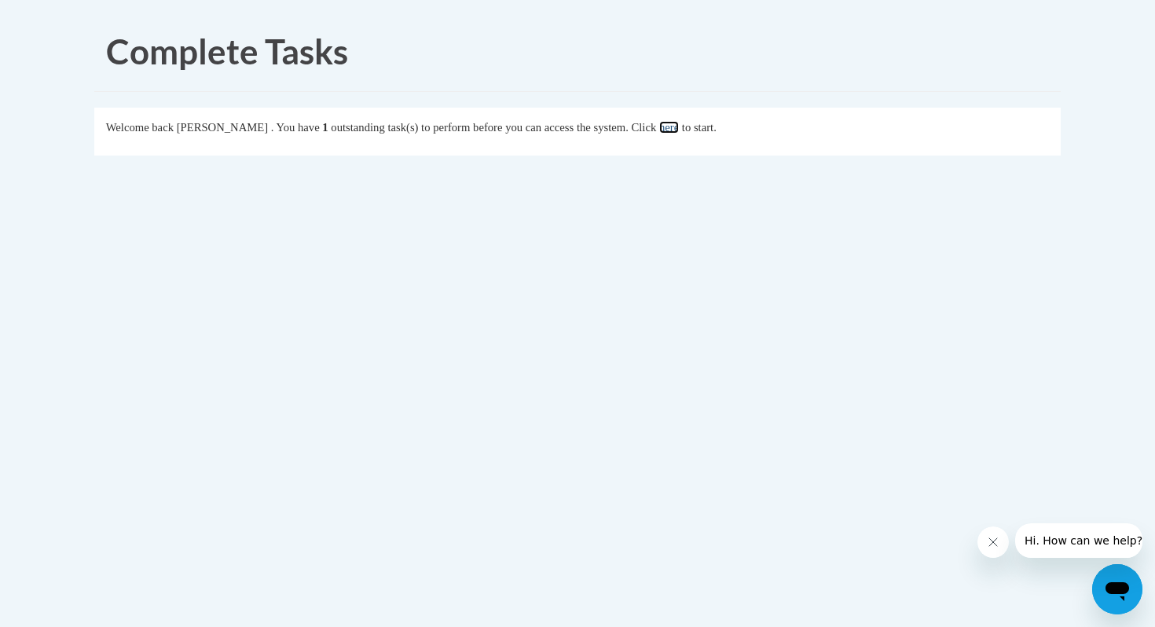
click at [679, 133] on link "here" at bounding box center [669, 127] width 20 height 13
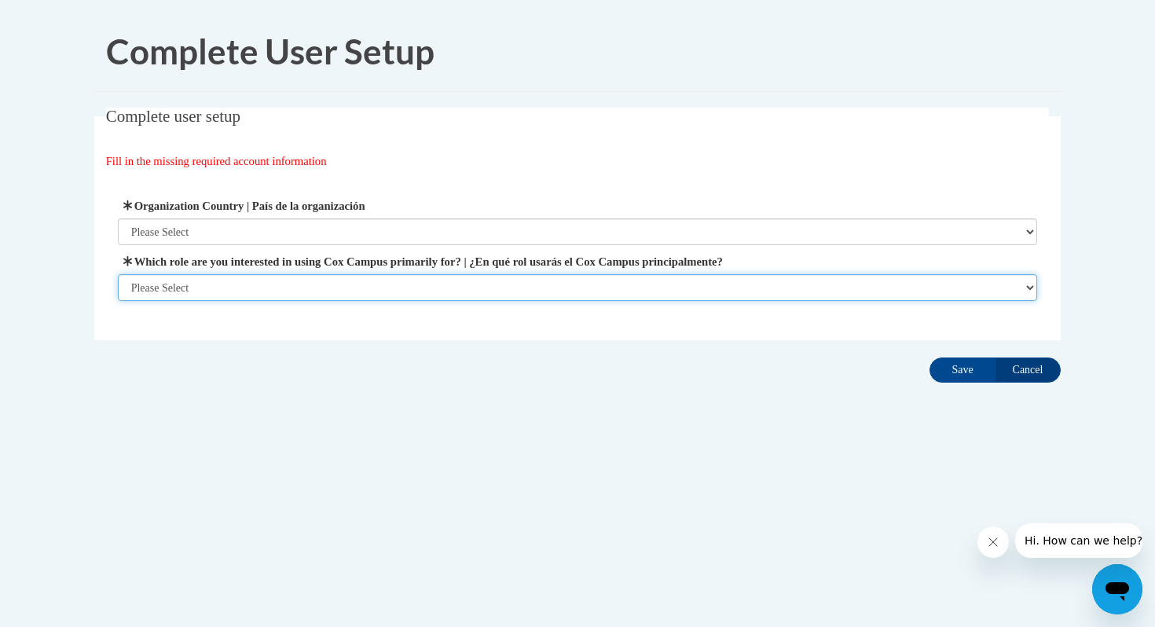
click at [653, 295] on select "Please Select College/University | Colegio/Universidad Community/Nonprofit Part…" at bounding box center [578, 287] width 920 height 27
select select "5a18ea06-2b54-4451-96f2-d152daf9eac5"
click at [118, 301] on select "Please Select College/University | Colegio/Universidad Community/Nonprofit Part…" at bounding box center [578, 287] width 920 height 27
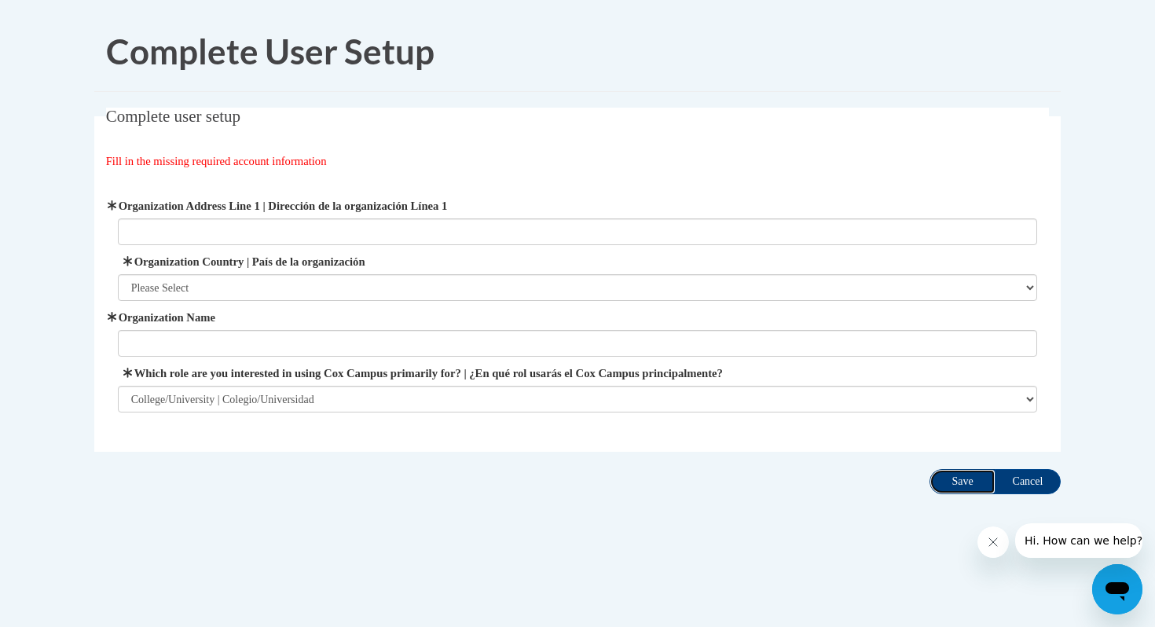
click at [965, 491] on input "Save" at bounding box center [962, 481] width 66 height 25
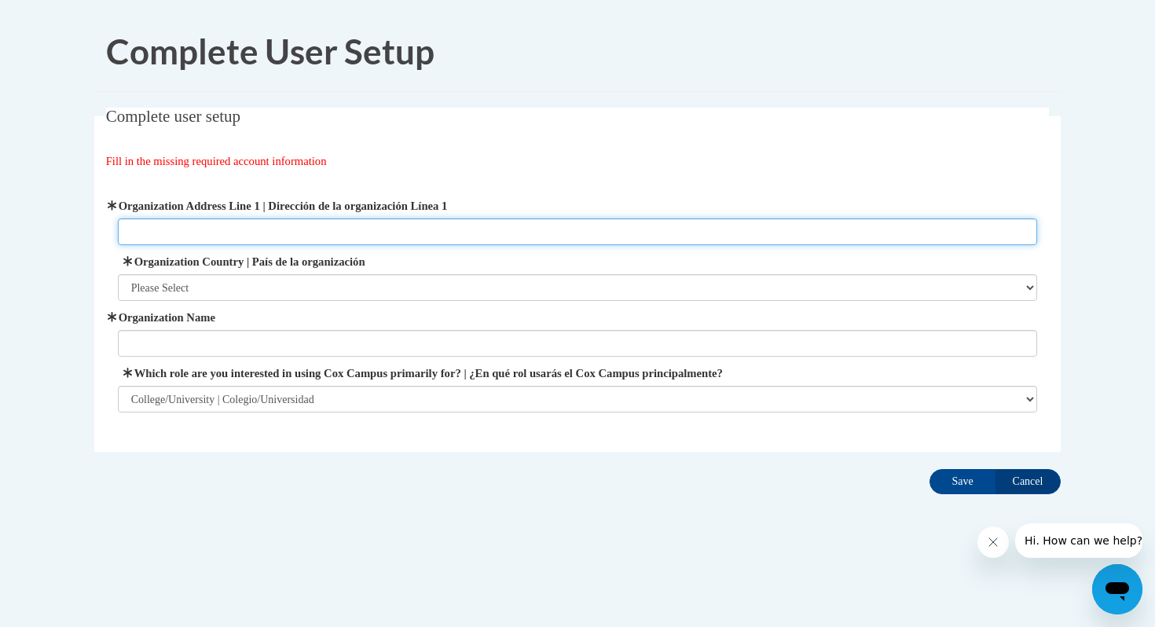
click at [509, 240] on input "Organization Address Line 1 | Dirección de la organización Línea 1" at bounding box center [578, 231] width 920 height 27
type input "1115 MorningSide Court"
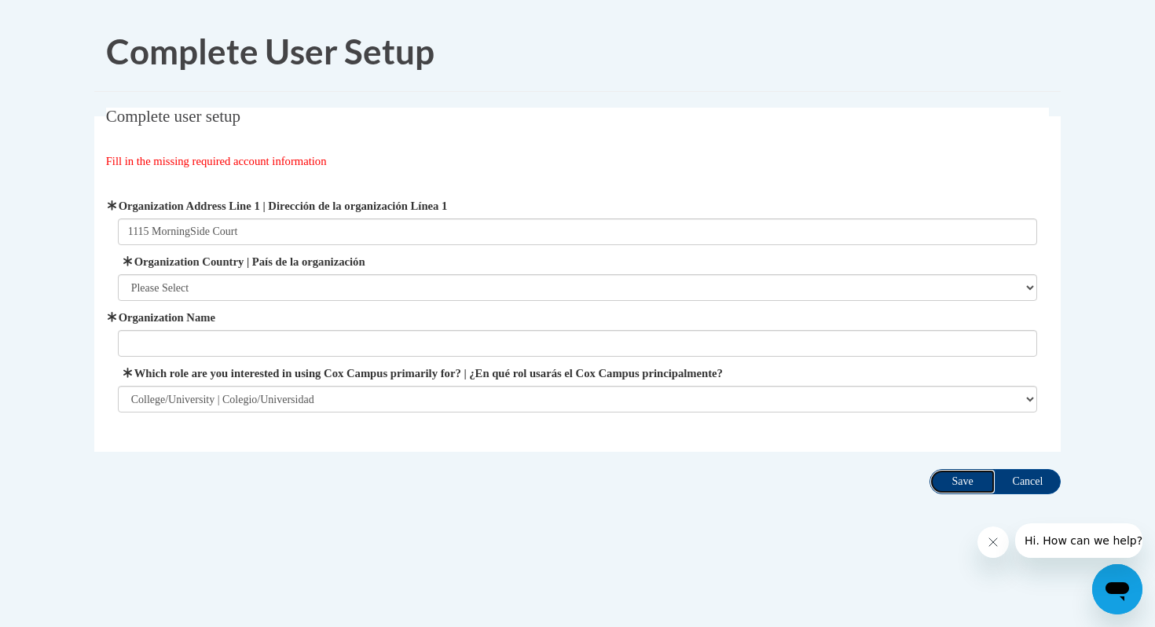
click at [958, 486] on input "Save" at bounding box center [962, 481] width 66 height 25
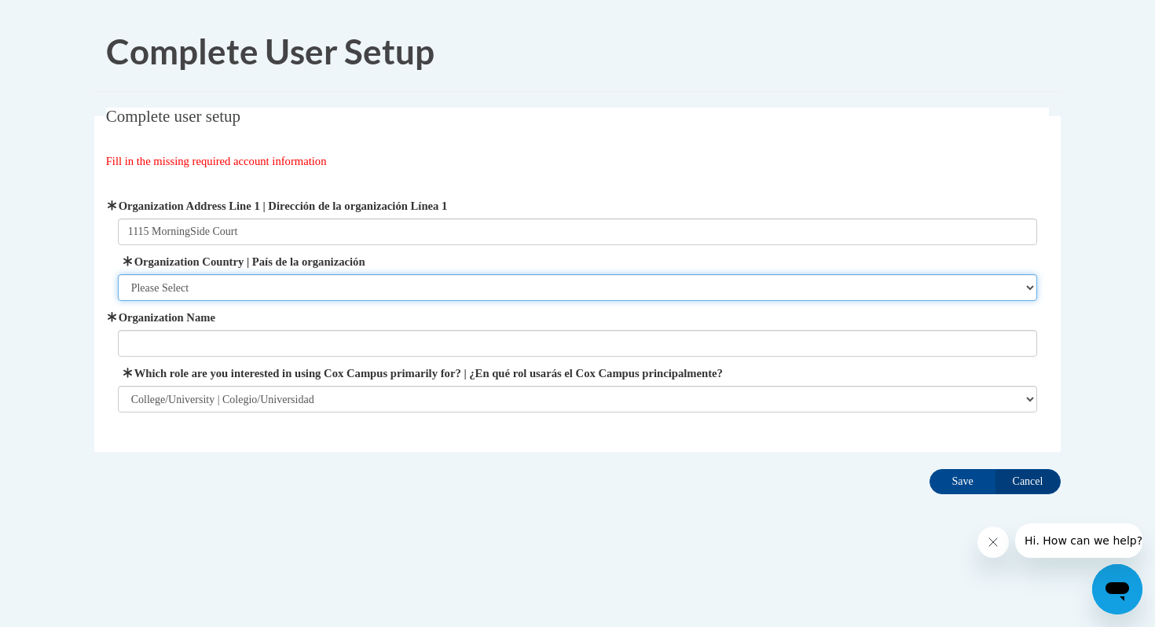
click at [603, 297] on select "Please Select United States | Estados Unidos Outside of the United States | Fue…" at bounding box center [578, 287] width 920 height 27
select select "ad49bcad-a171-4b2e-b99c-48b446064914"
click at [118, 274] on select "Please Select United States | Estados Unidos Outside of the United States | Fue…" at bounding box center [578, 287] width 920 height 27
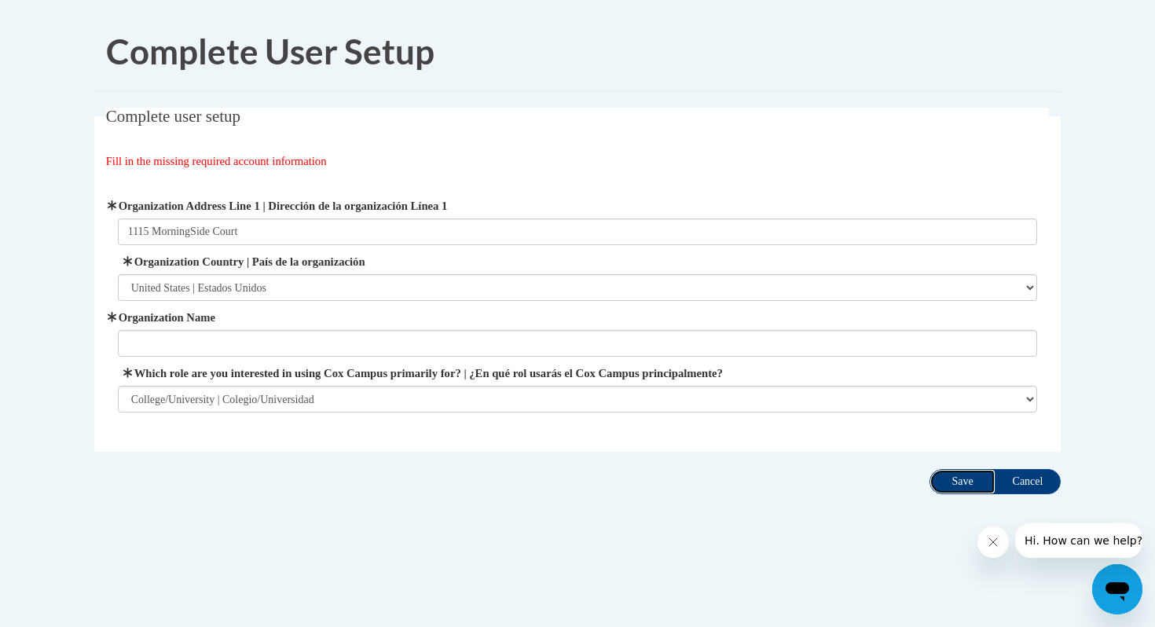
click at [966, 476] on input "Save" at bounding box center [962, 481] width 66 height 25
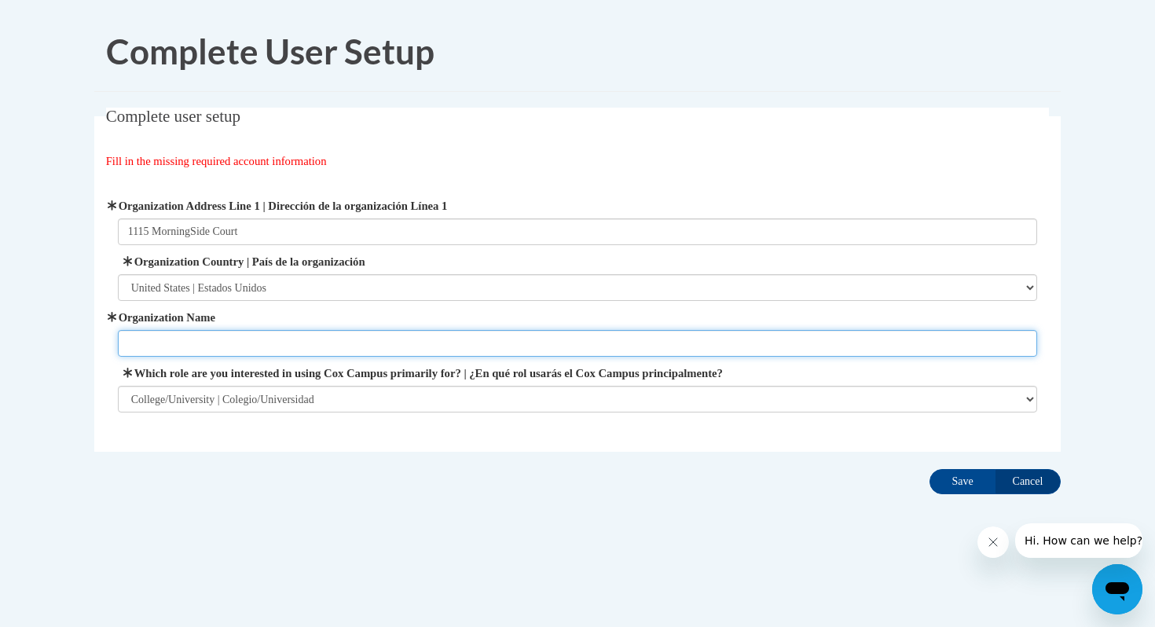
click at [596, 341] on input "Organization Name" at bounding box center [578, 343] width 920 height 27
click at [667, 353] on input "Organization Name" at bounding box center [578, 343] width 920 height 27
type input "UWGB"
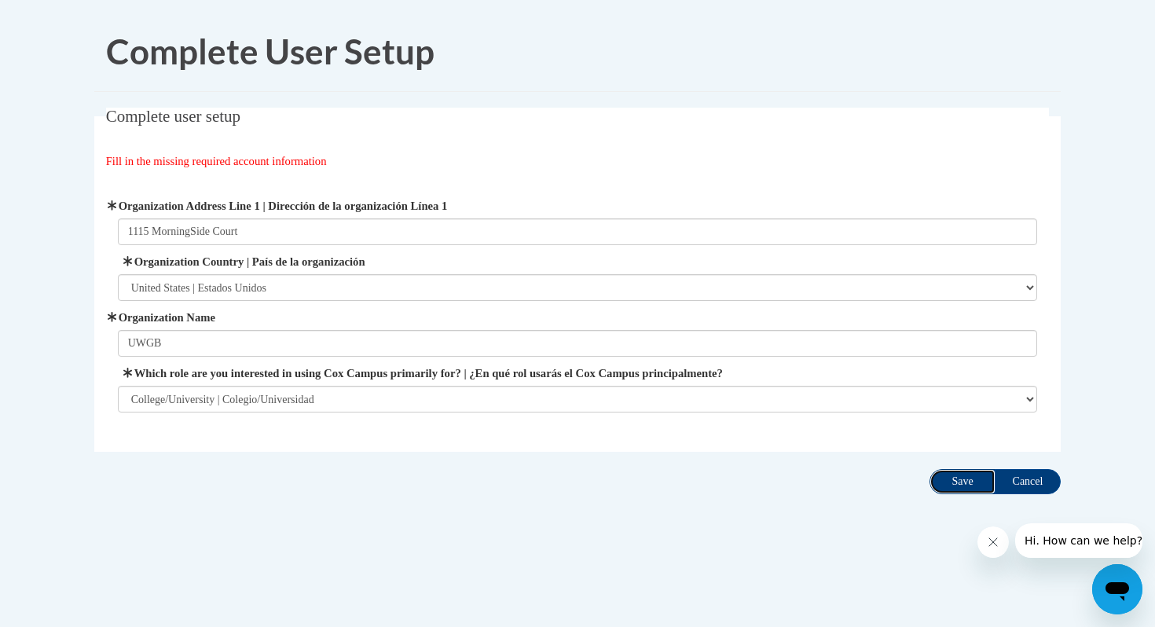
click at [958, 486] on input "Save" at bounding box center [962, 481] width 66 height 25
